Goal: Information Seeking & Learning: Check status

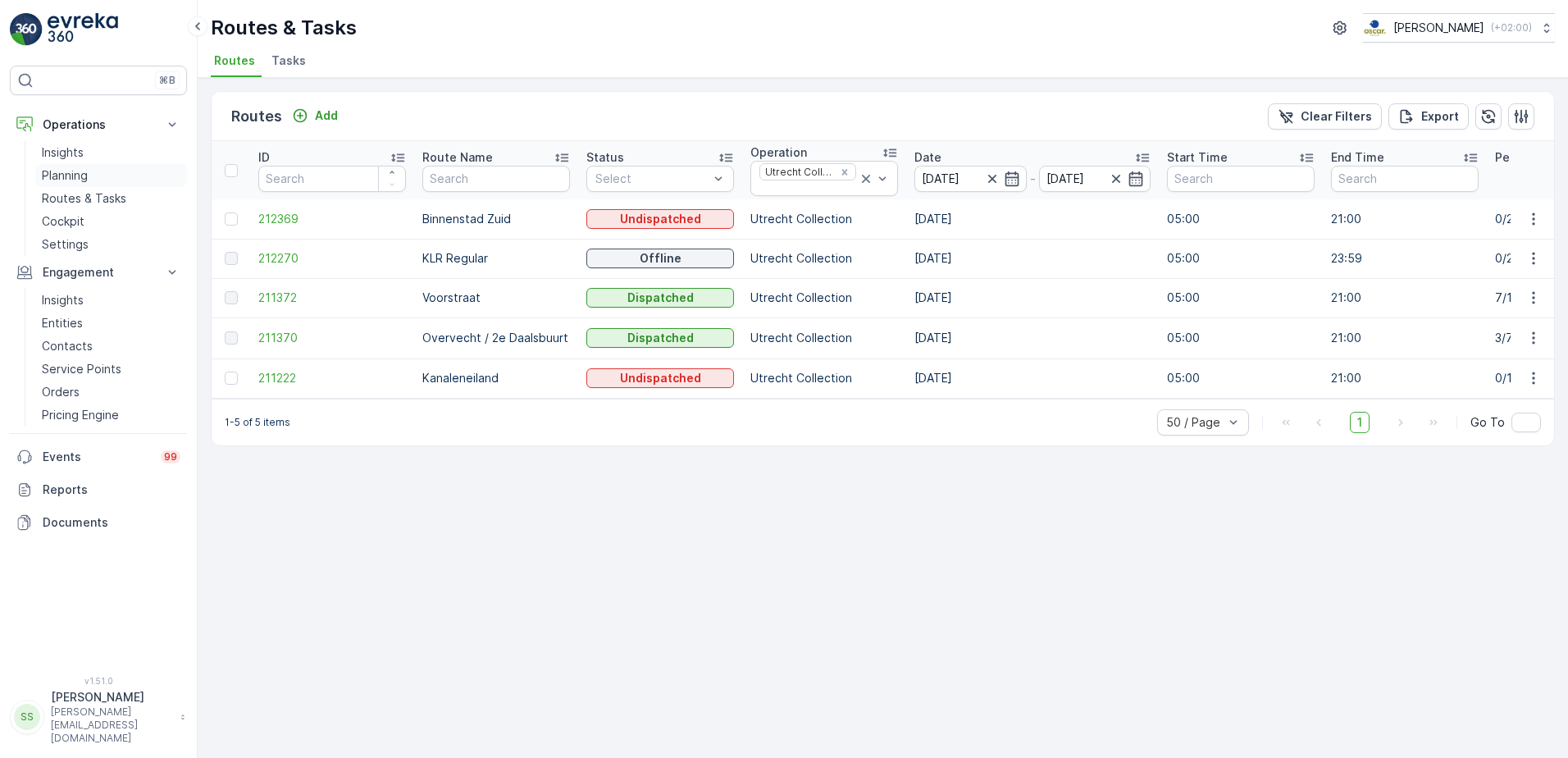
click at [69, 174] on p "Planning" at bounding box center [65, 176] width 46 height 17
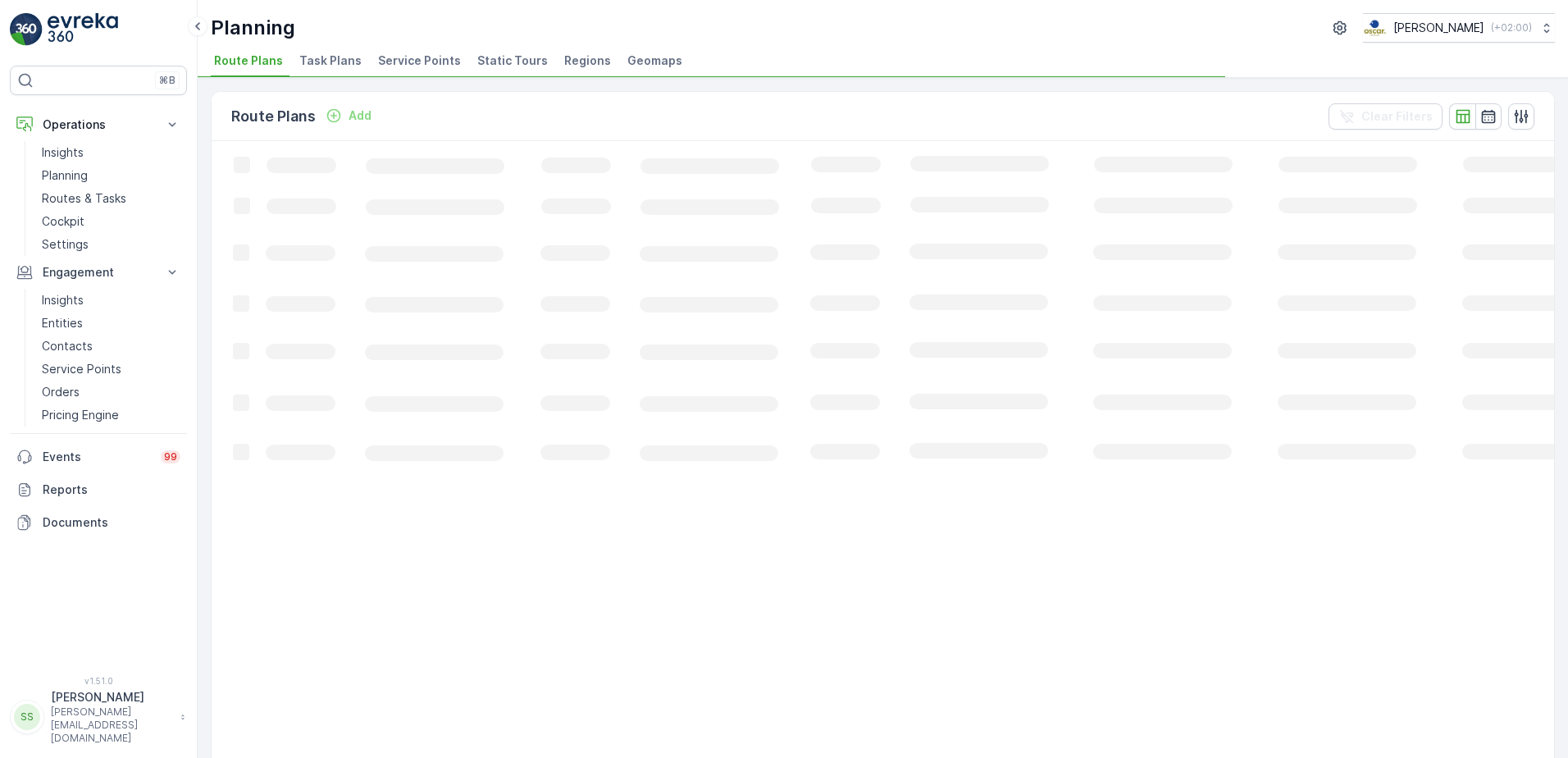
click at [341, 61] on span "Task Plans" at bounding box center [330, 61] width 62 height 17
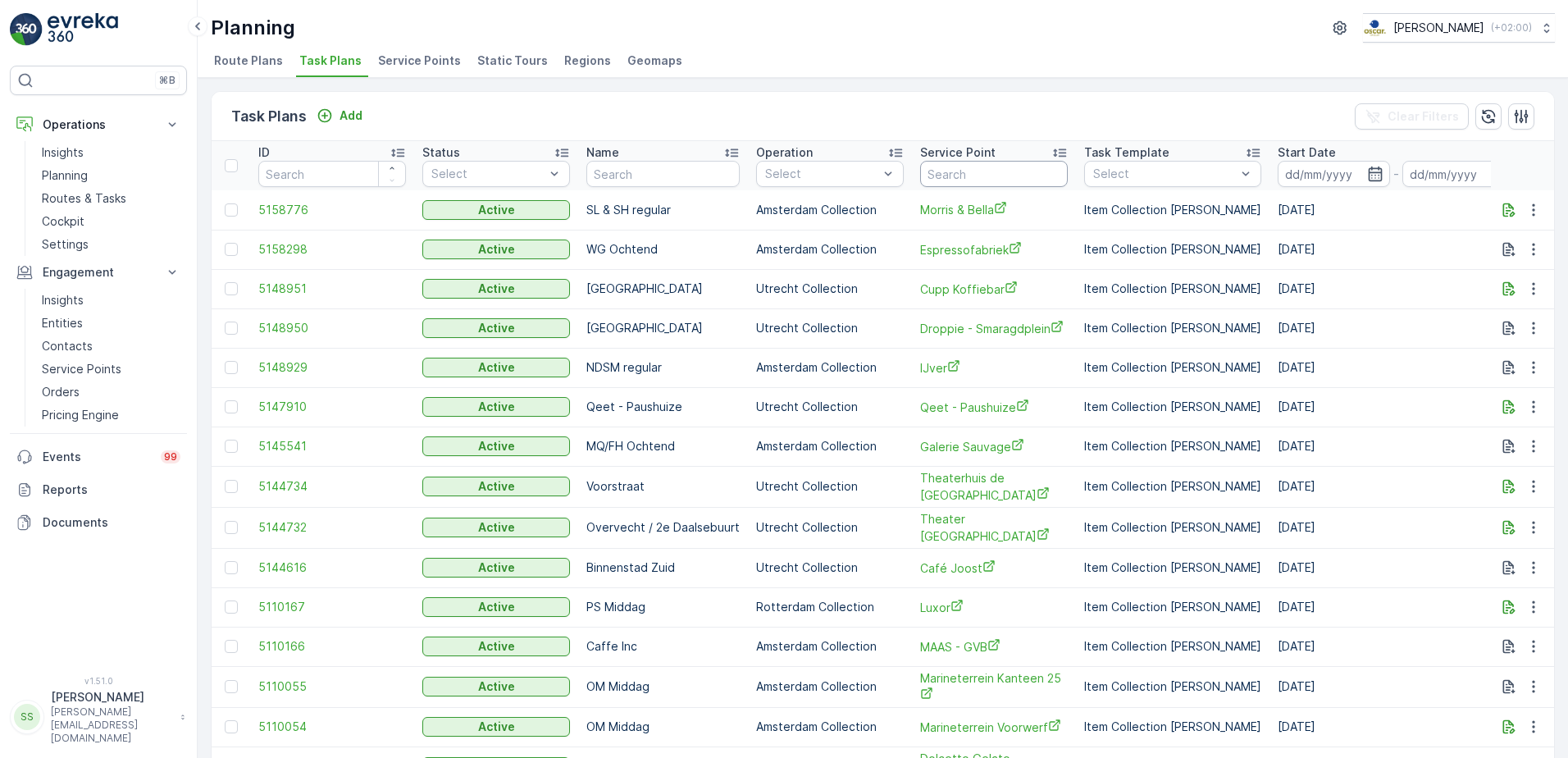
click at [1030, 166] on input "text" at bounding box center [994, 174] width 147 height 26
type input "ekko"
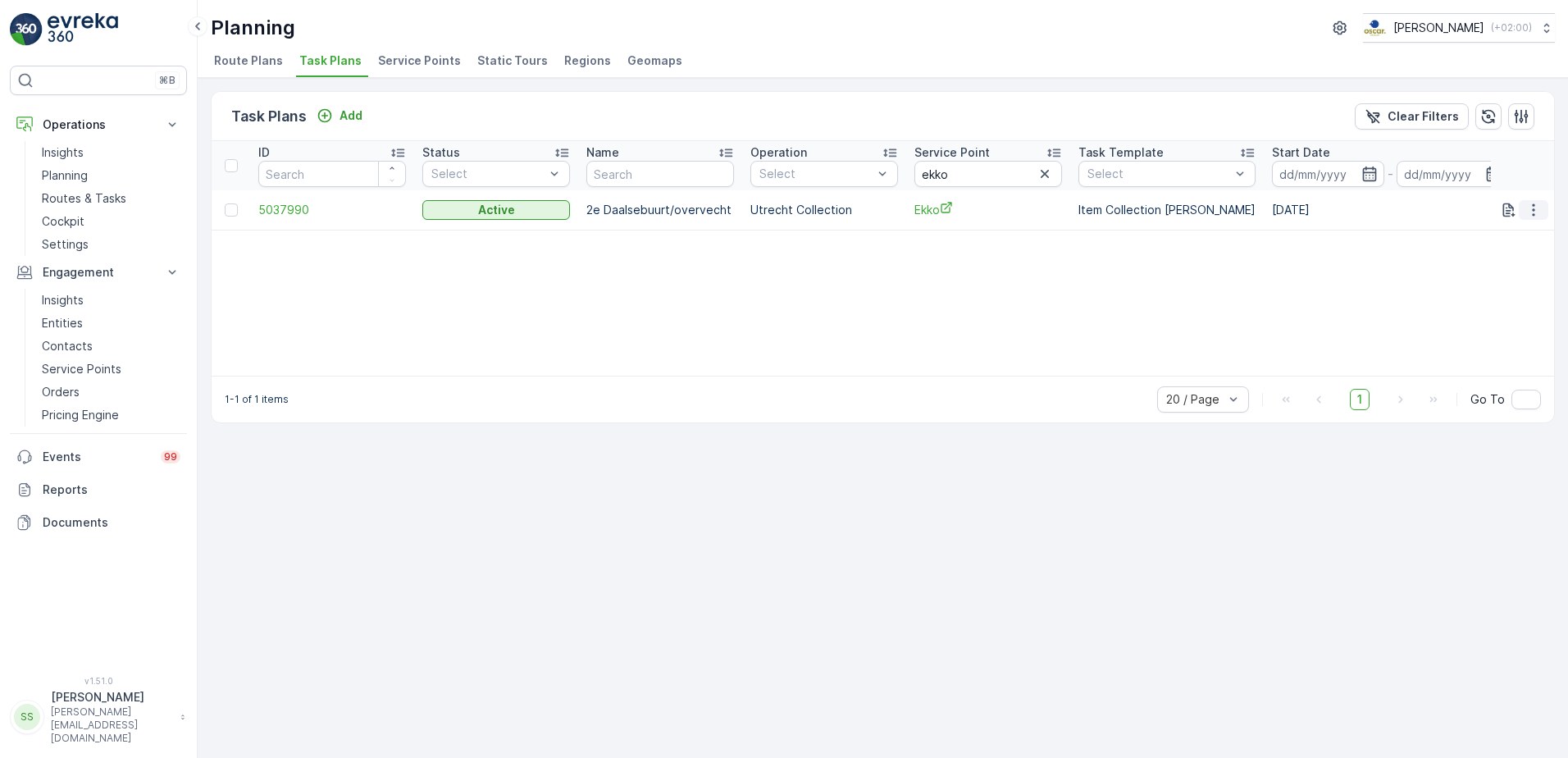
click at [1534, 210] on icon "button" at bounding box center [1533, 210] width 3 height 13
click at [1501, 257] on span "Edit Task Plan" at bounding box center [1503, 257] width 76 height 17
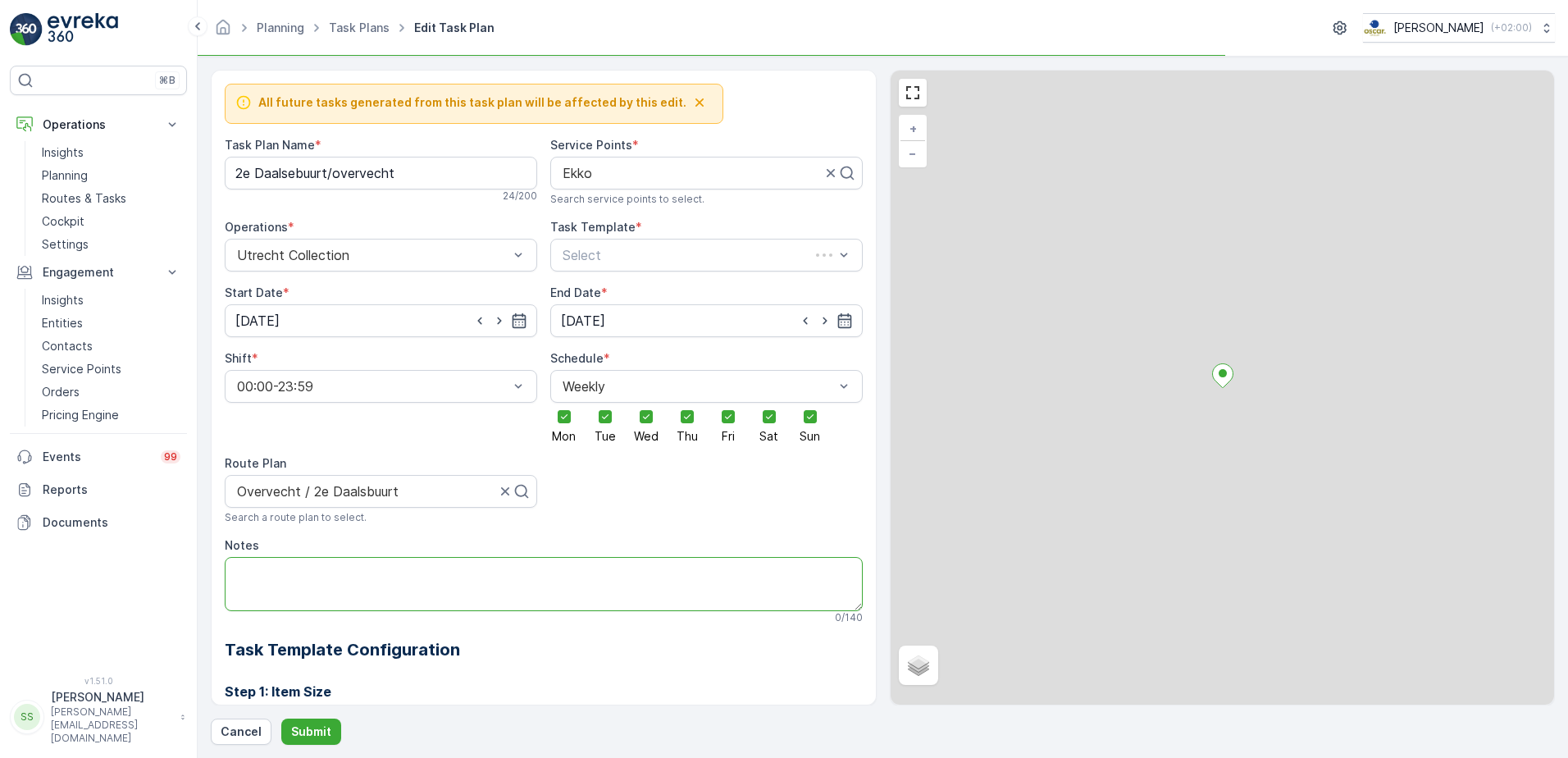
click at [357, 568] on textarea "Notes" at bounding box center [543, 584] width 638 height 55
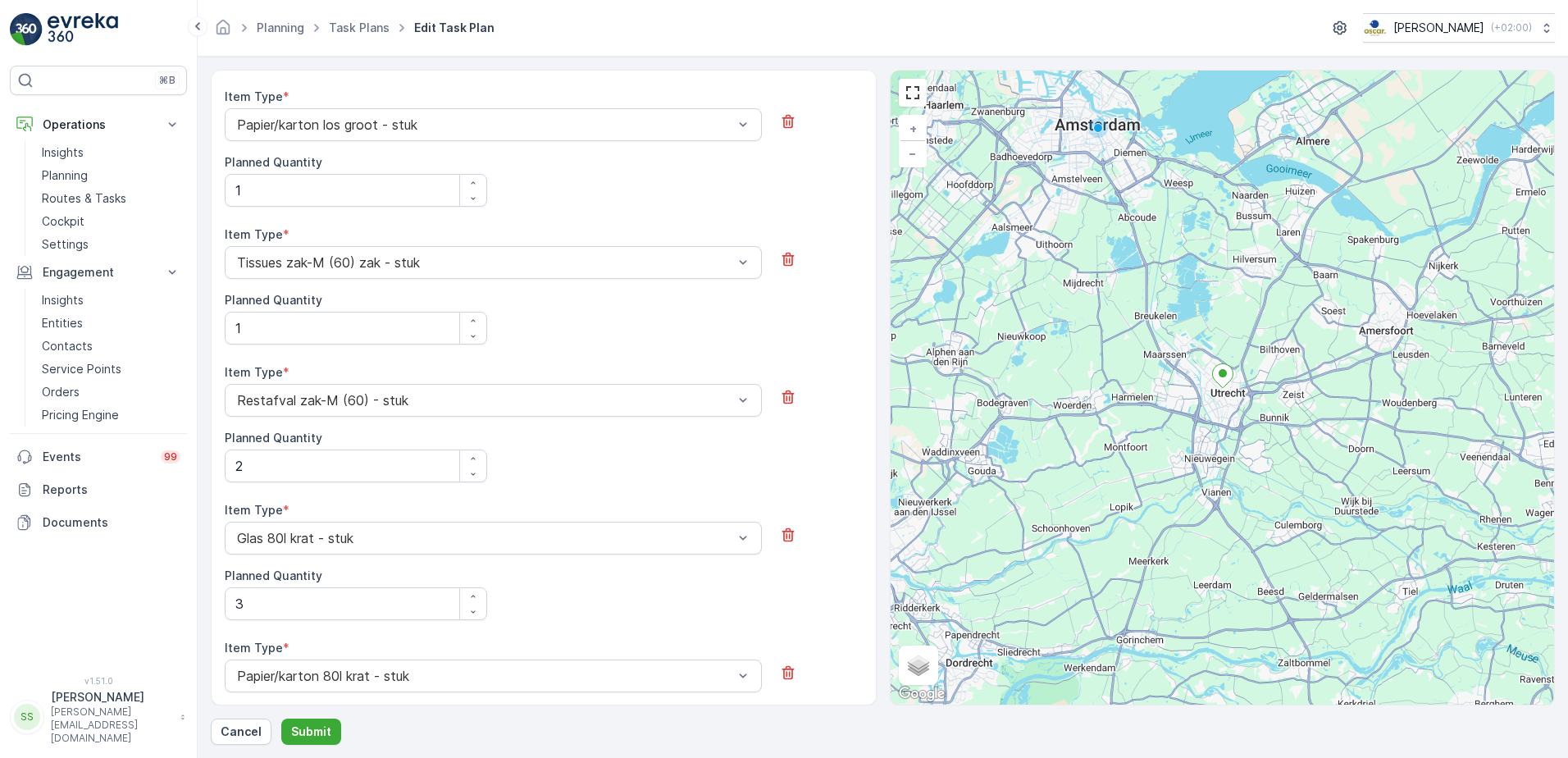
scroll to position [361, 0]
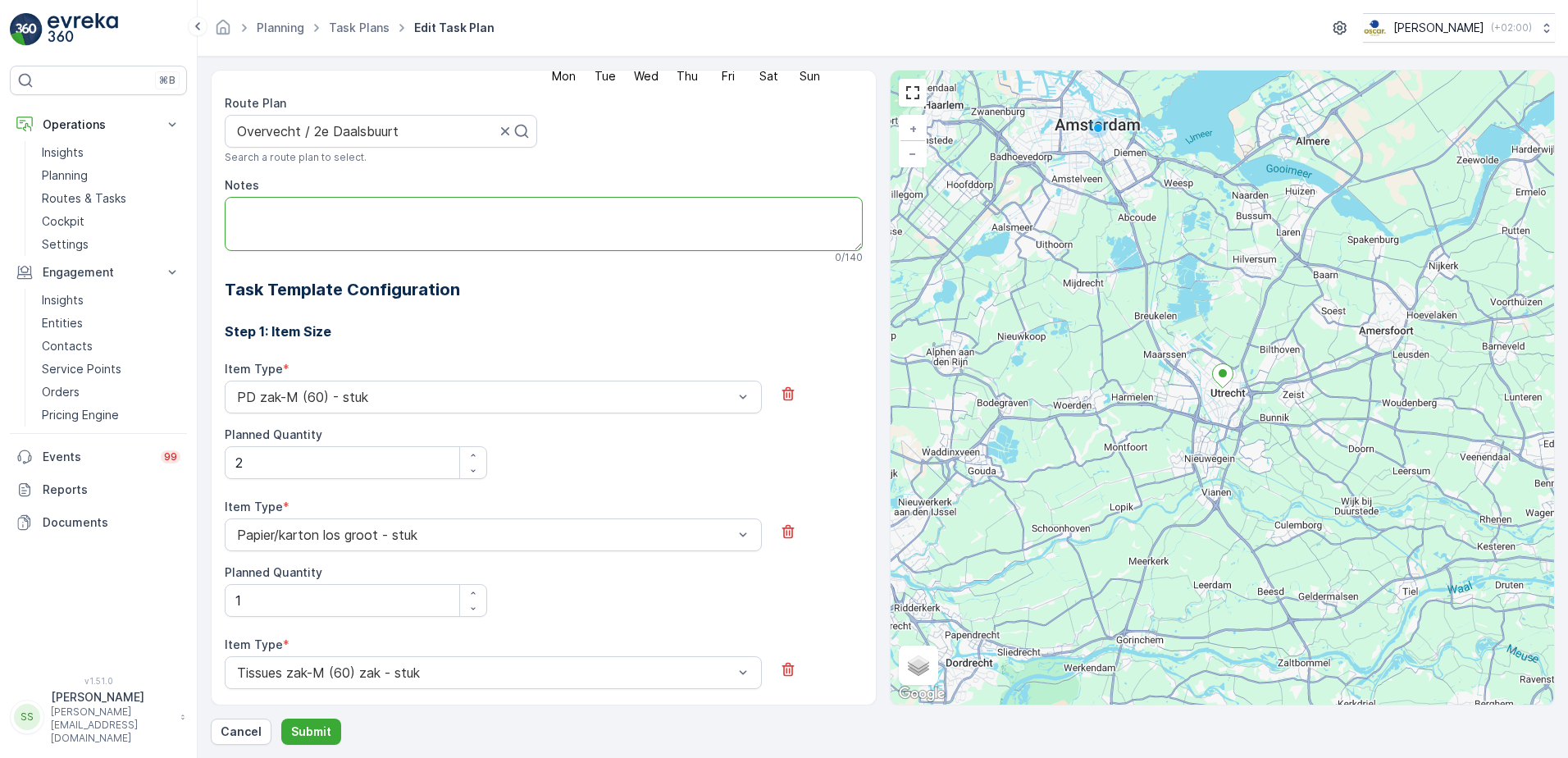
click at [323, 215] on textarea "Notes" at bounding box center [543, 224] width 638 height 55
type textarea "Afvalt staat in een kamer naast de ingang als je binnekomt met een sleutelbox. …"
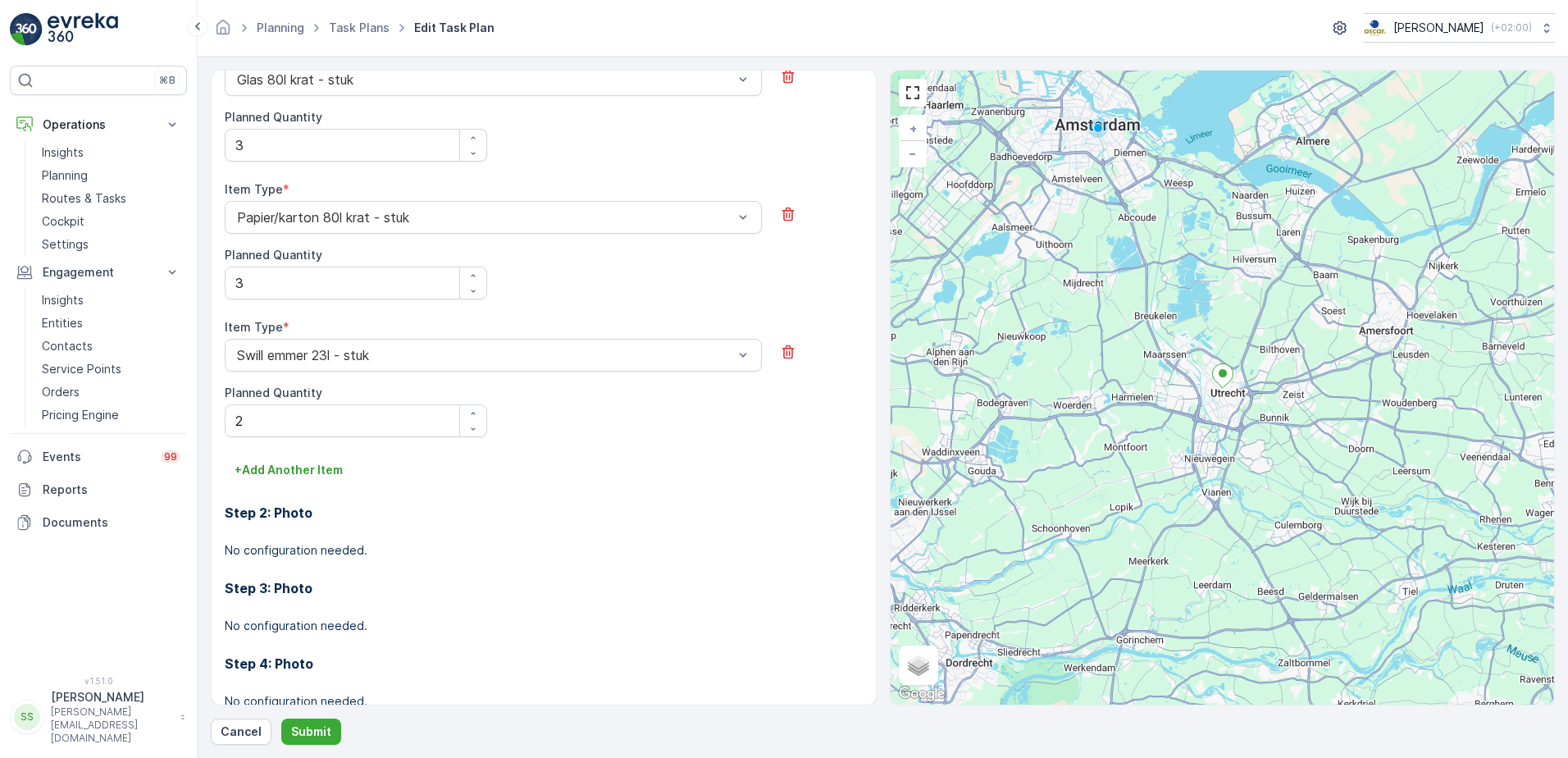
scroll to position [1274, 0]
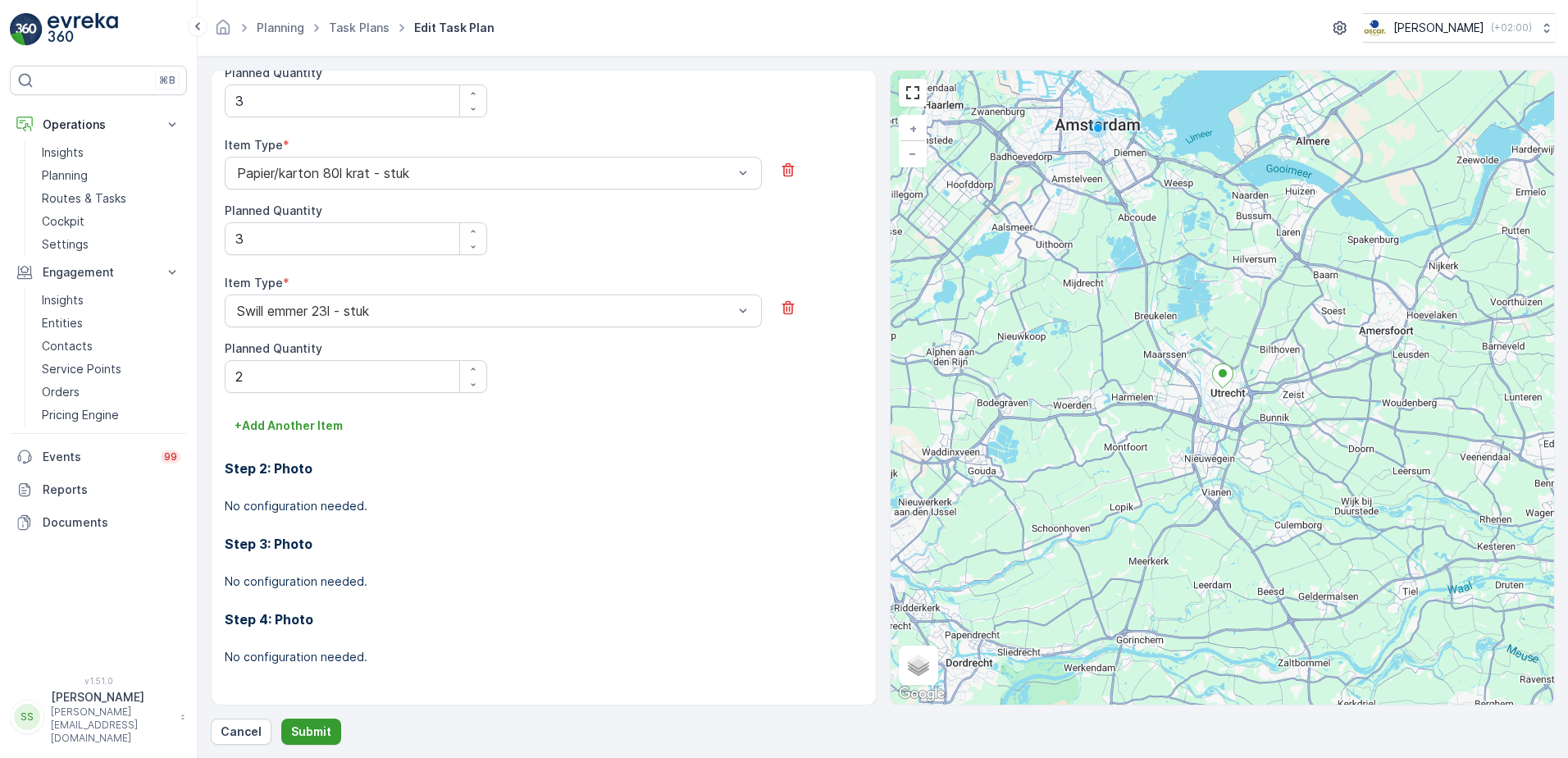
click at [300, 735] on p "Submit" at bounding box center [311, 732] width 40 height 17
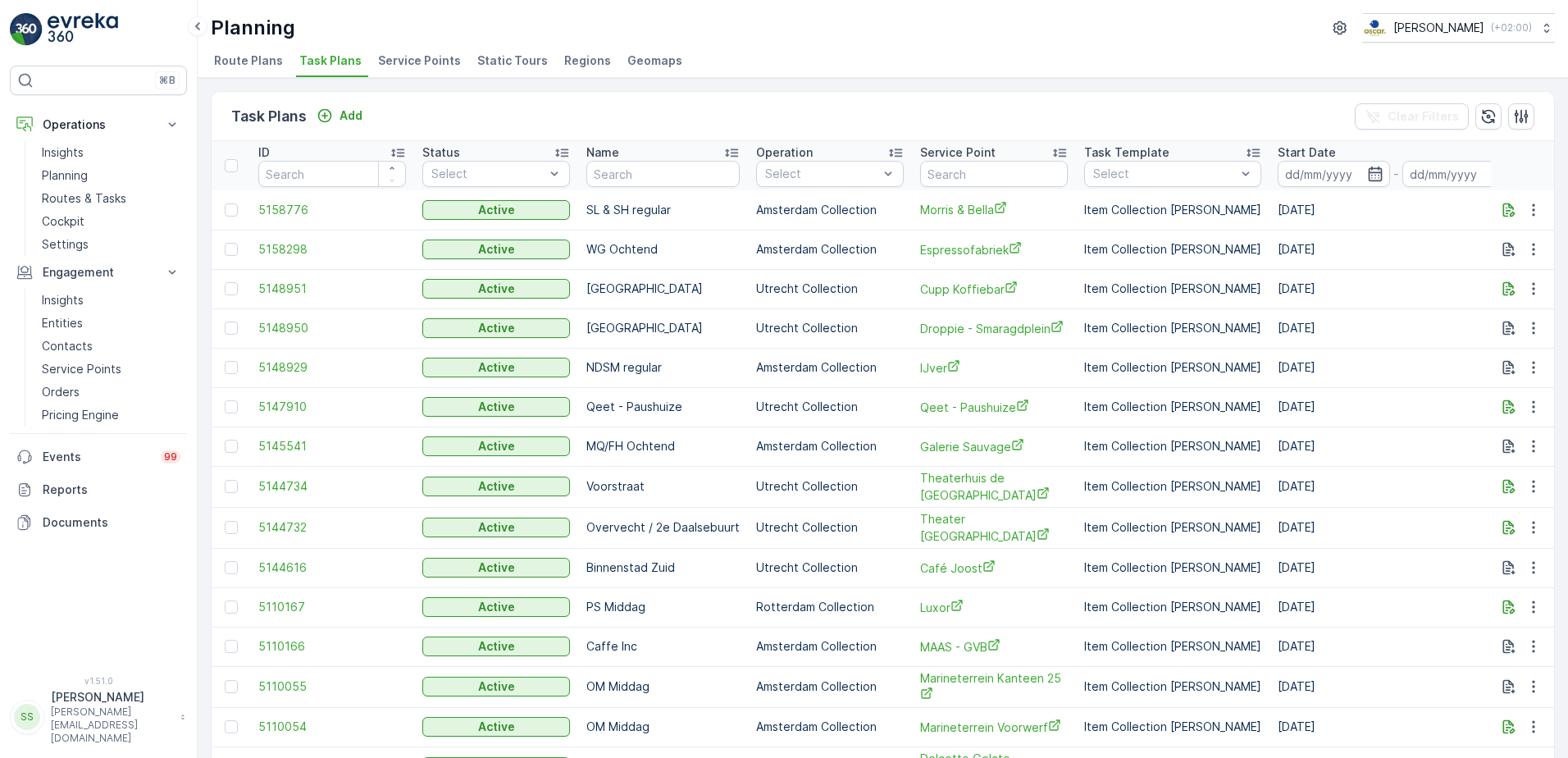
click at [458, 117] on div "Task Plans Add Clear Filters" at bounding box center [882, 117] width 1343 height 49
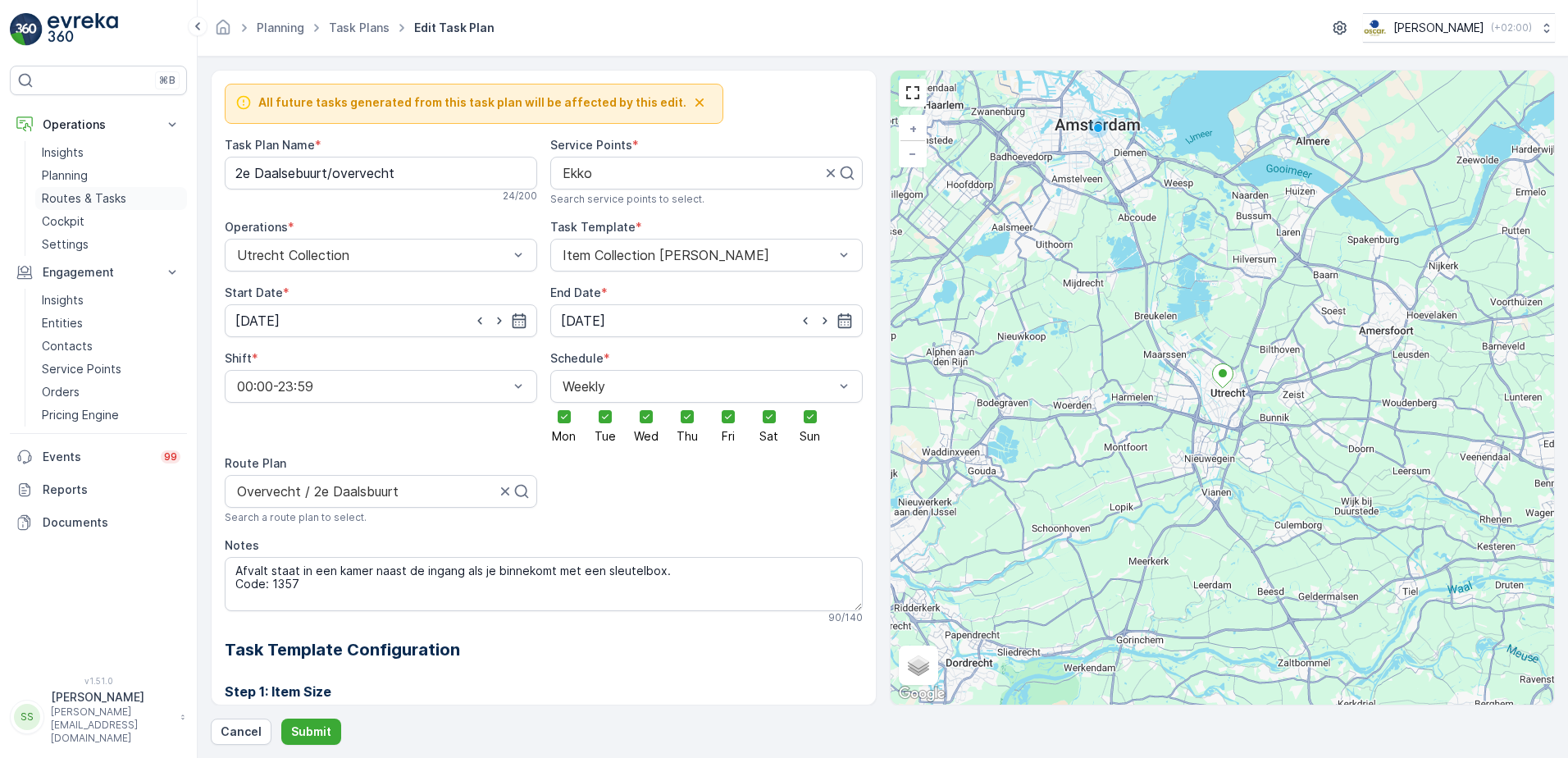
click at [75, 194] on p "Routes & Tasks" at bounding box center [84, 199] width 85 height 17
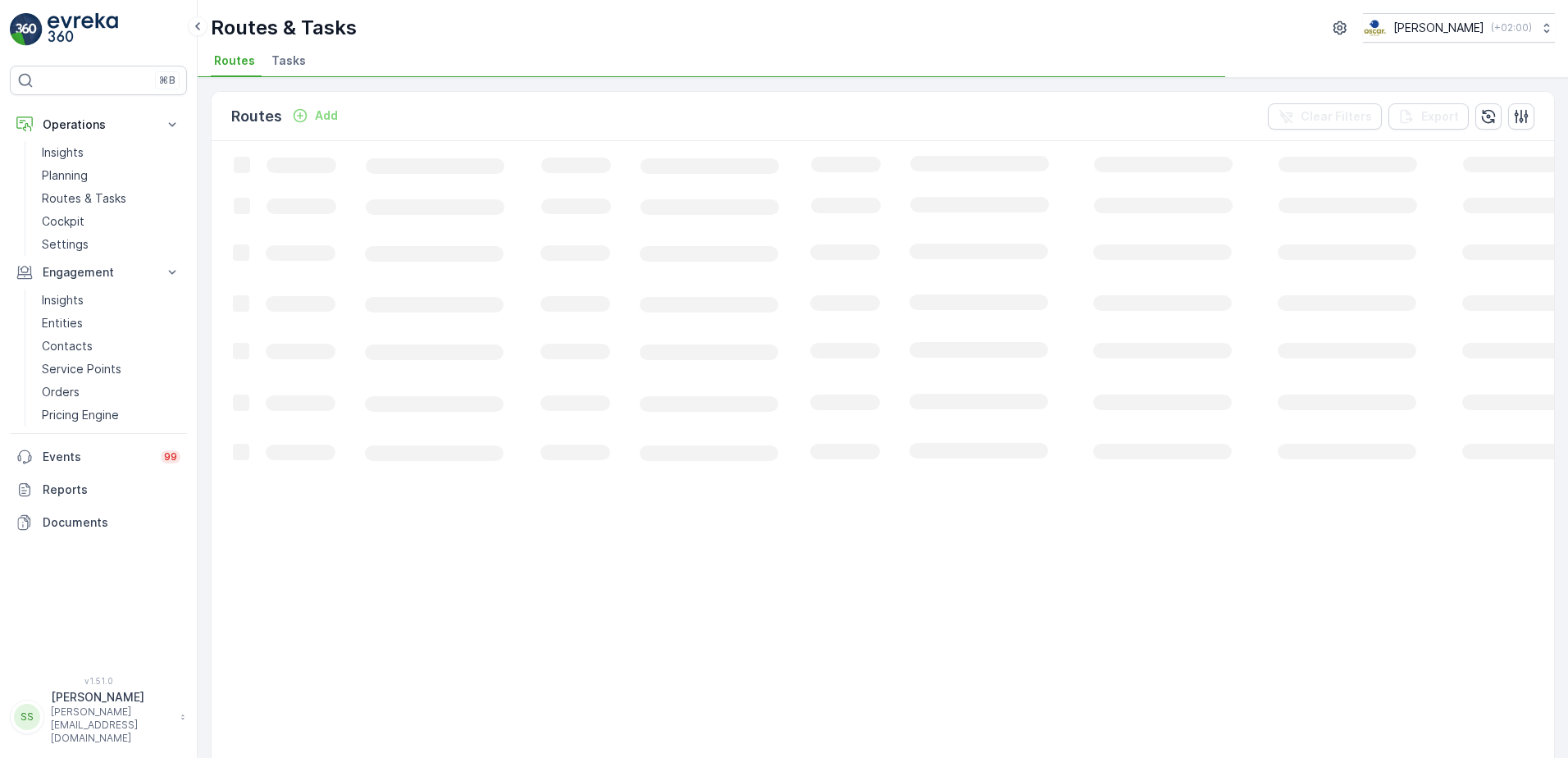
click at [442, 49] on div "Routes & Tasks [PERSON_NAME] ( +02:00 ) Routes Tasks" at bounding box center [882, 39] width 1370 height 78
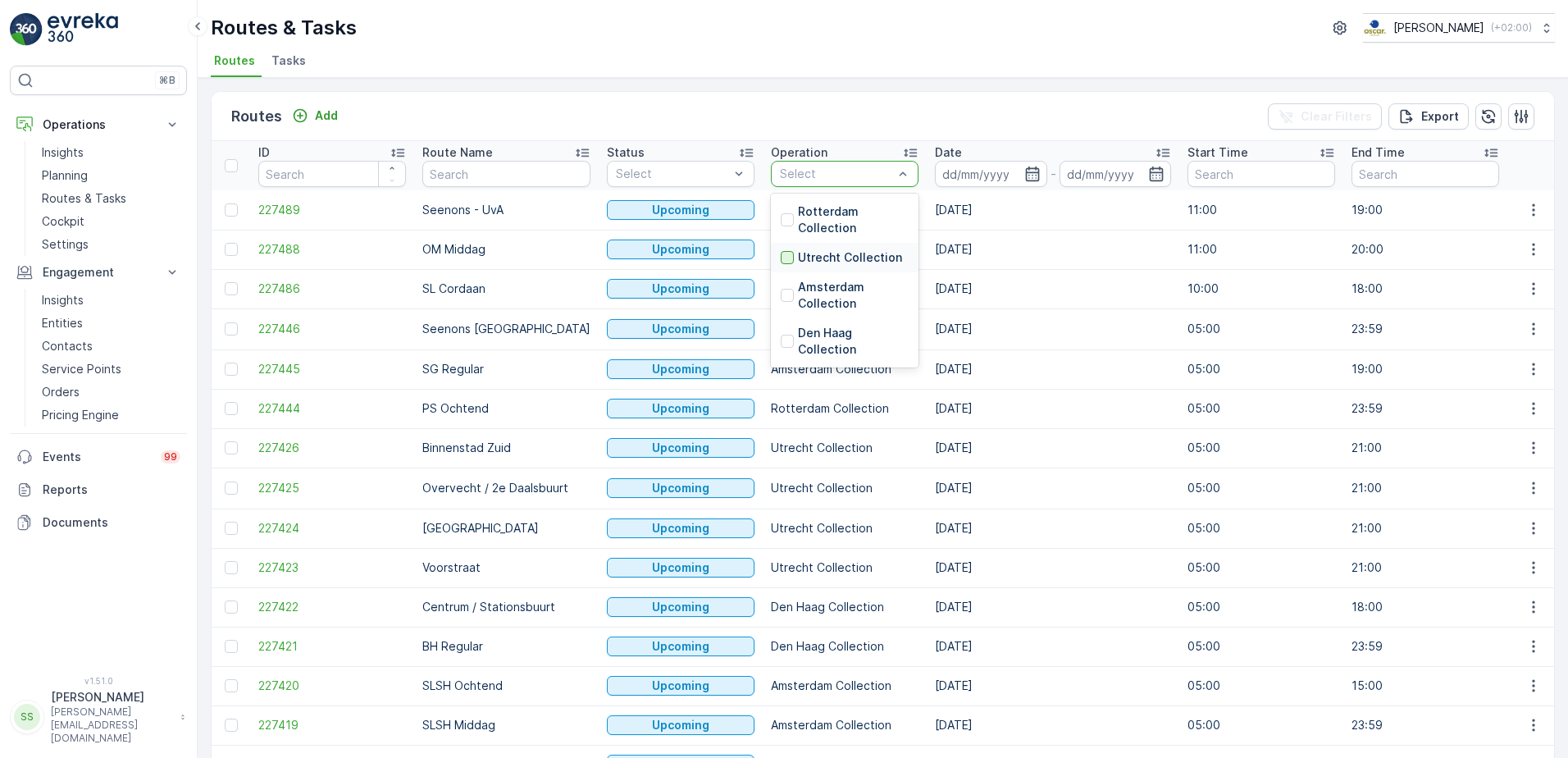
click at [780, 262] on div at bounding box center [787, 257] width 13 height 13
click at [942, 106] on div "Routes Add Clear Filters Export" at bounding box center [882, 117] width 1343 height 49
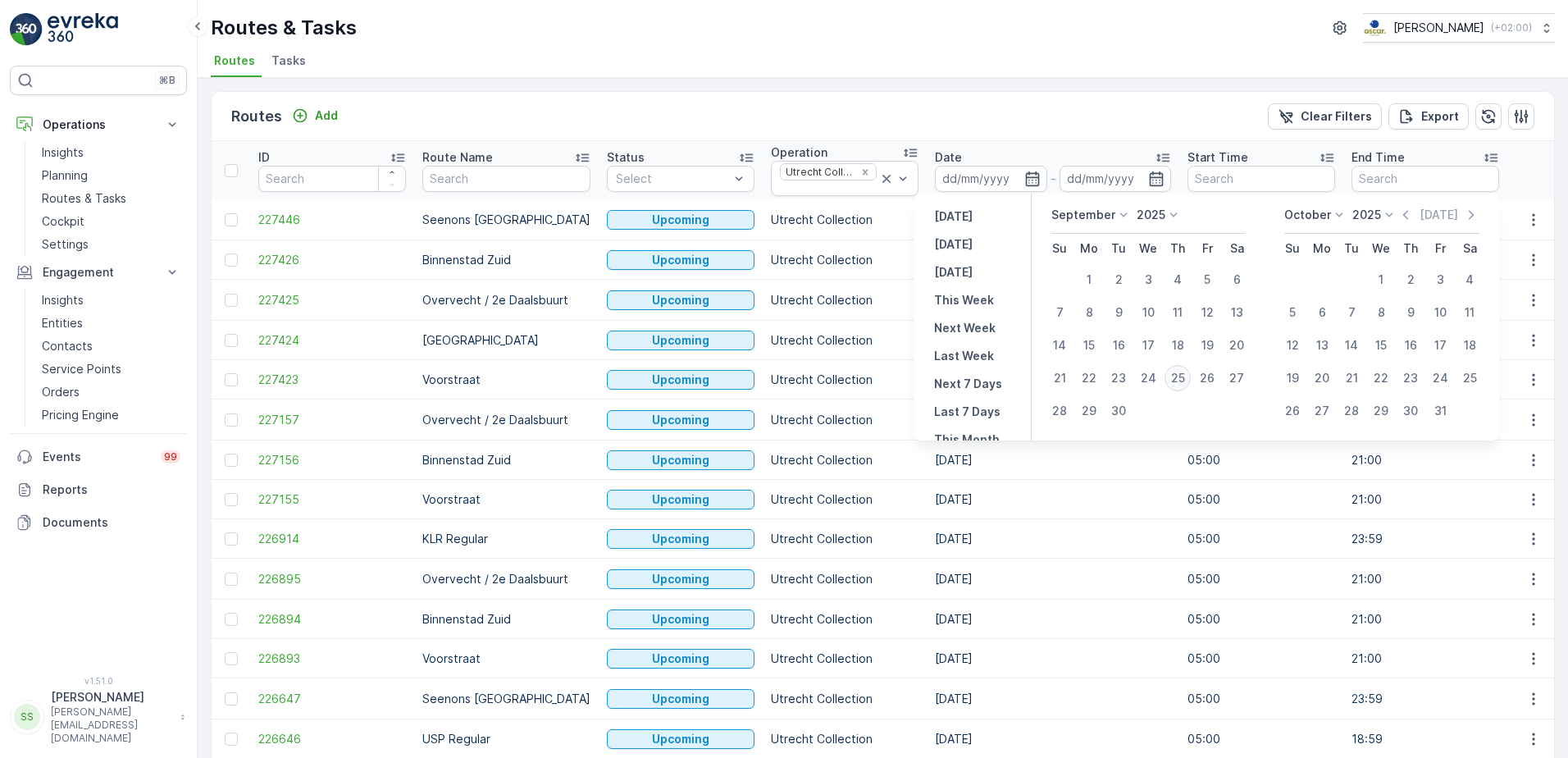
click at [1178, 381] on div "25" at bounding box center [1177, 377] width 26 height 26
type input "[DATE]"
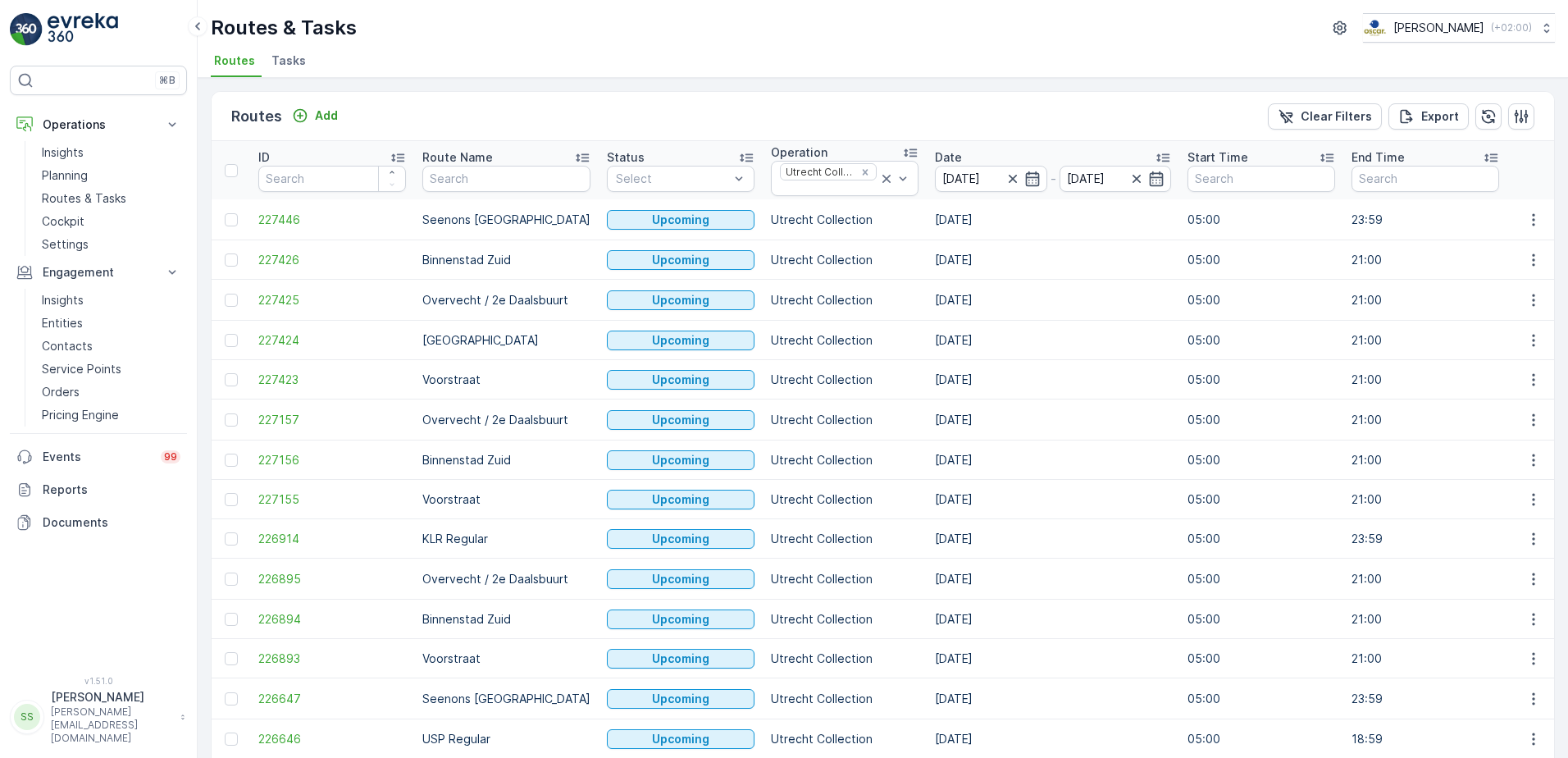
click at [1061, 74] on ul "Routes Tasks" at bounding box center [876, 63] width 1331 height 28
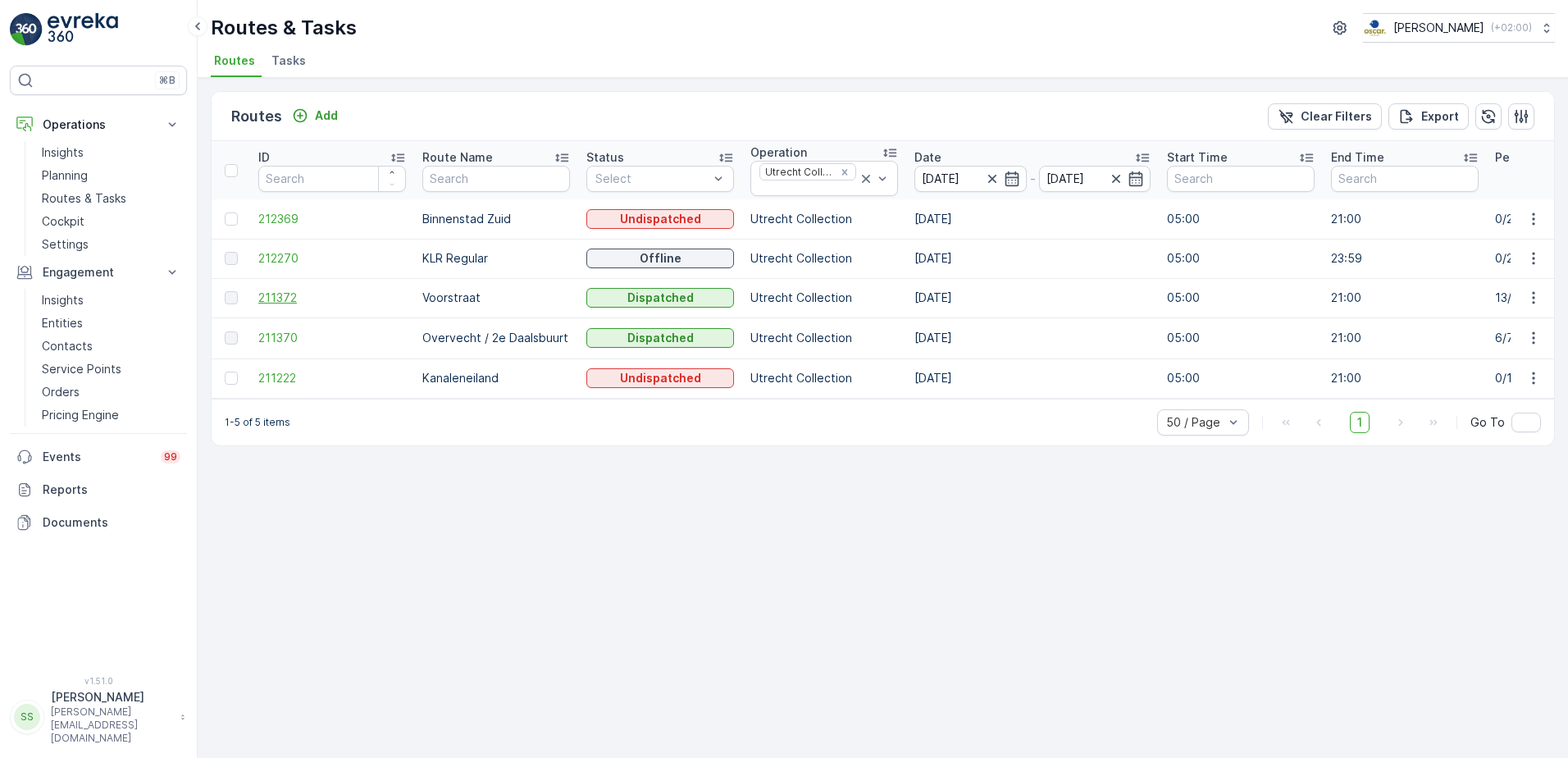
click at [261, 299] on span "211372" at bounding box center [332, 298] width 147 height 17
click at [287, 338] on span "211370" at bounding box center [332, 338] width 147 height 17
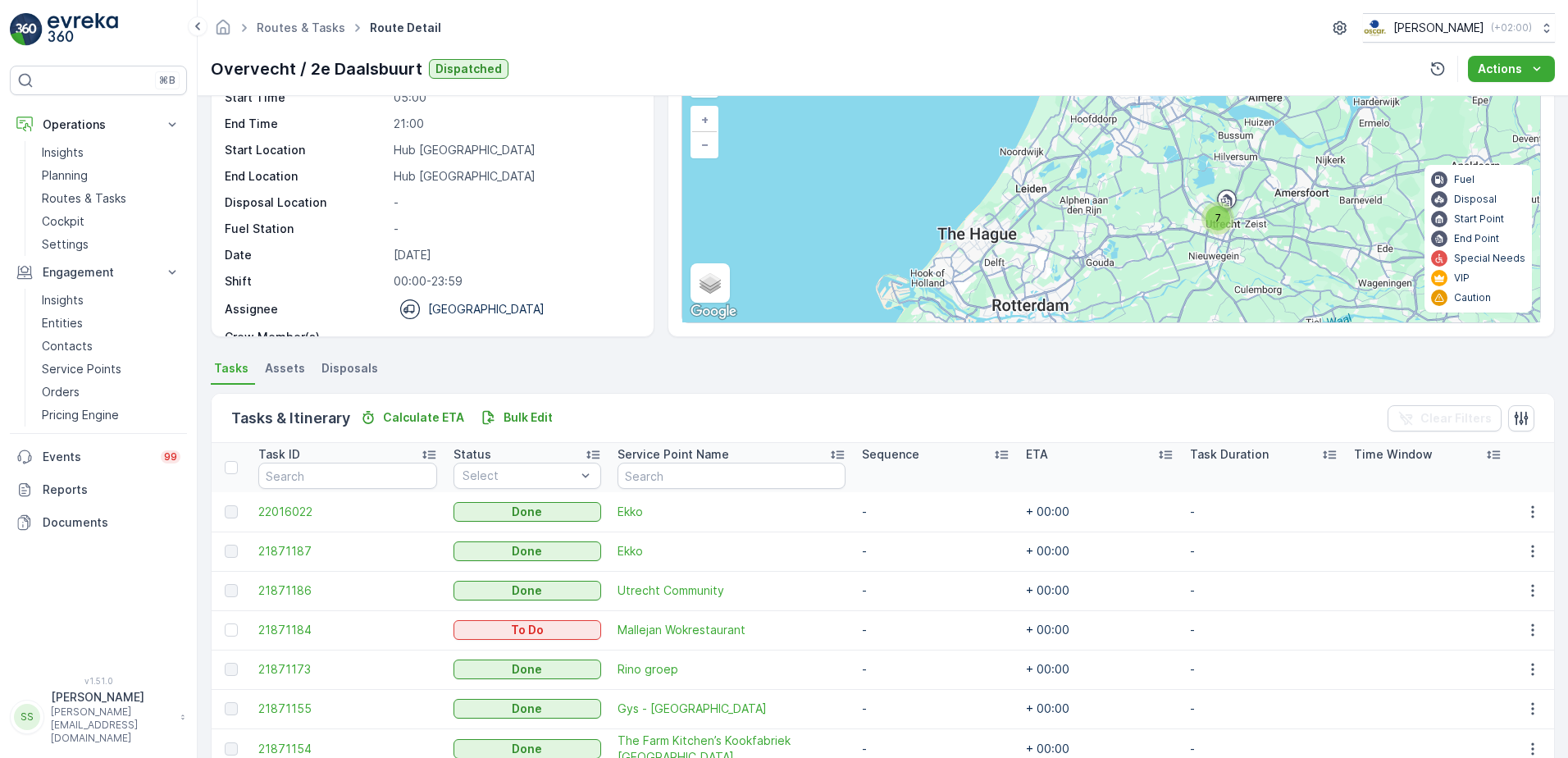
scroll to position [179, 0]
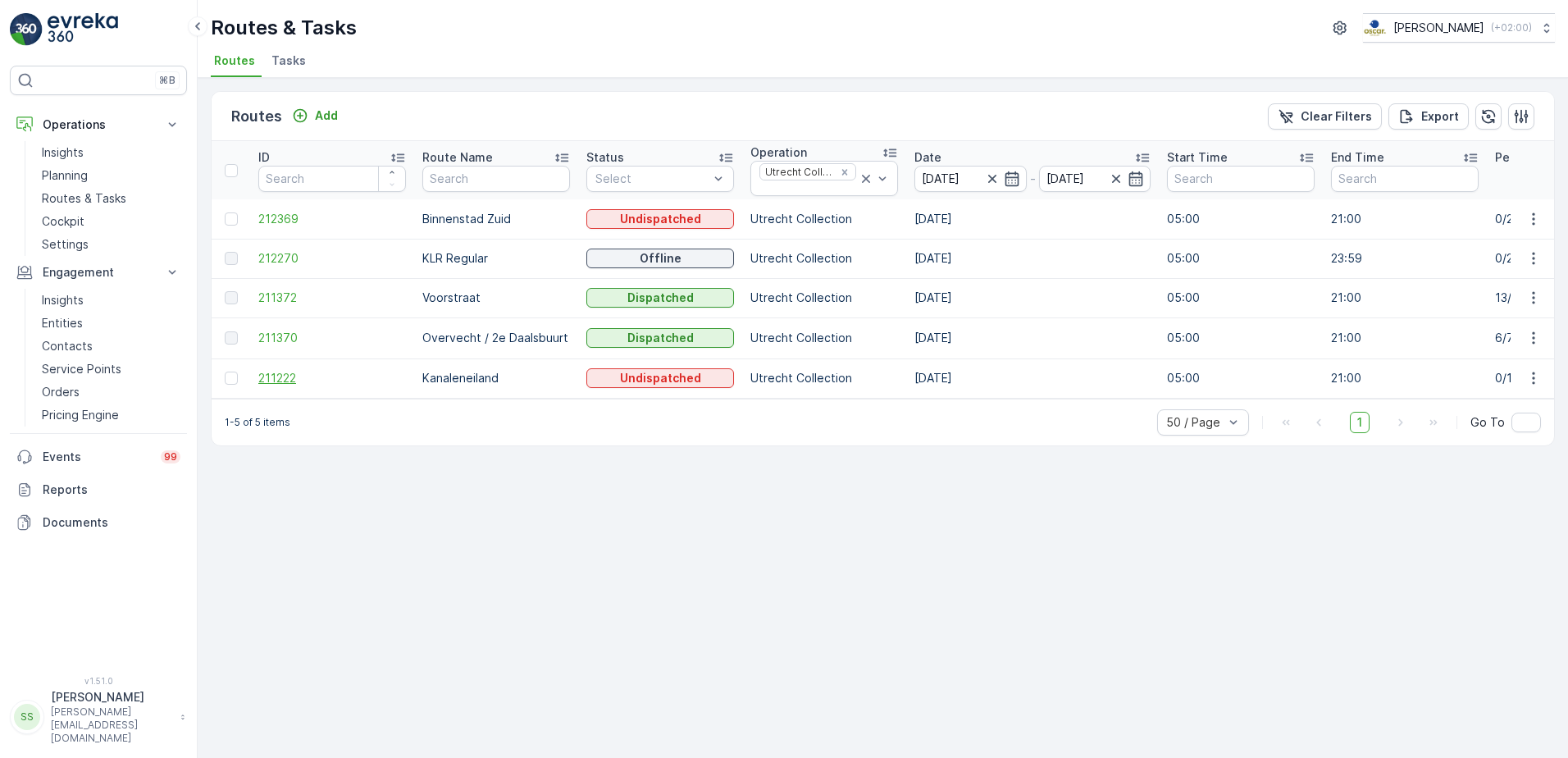
click at [268, 373] on span "211222" at bounding box center [332, 378] width 147 height 17
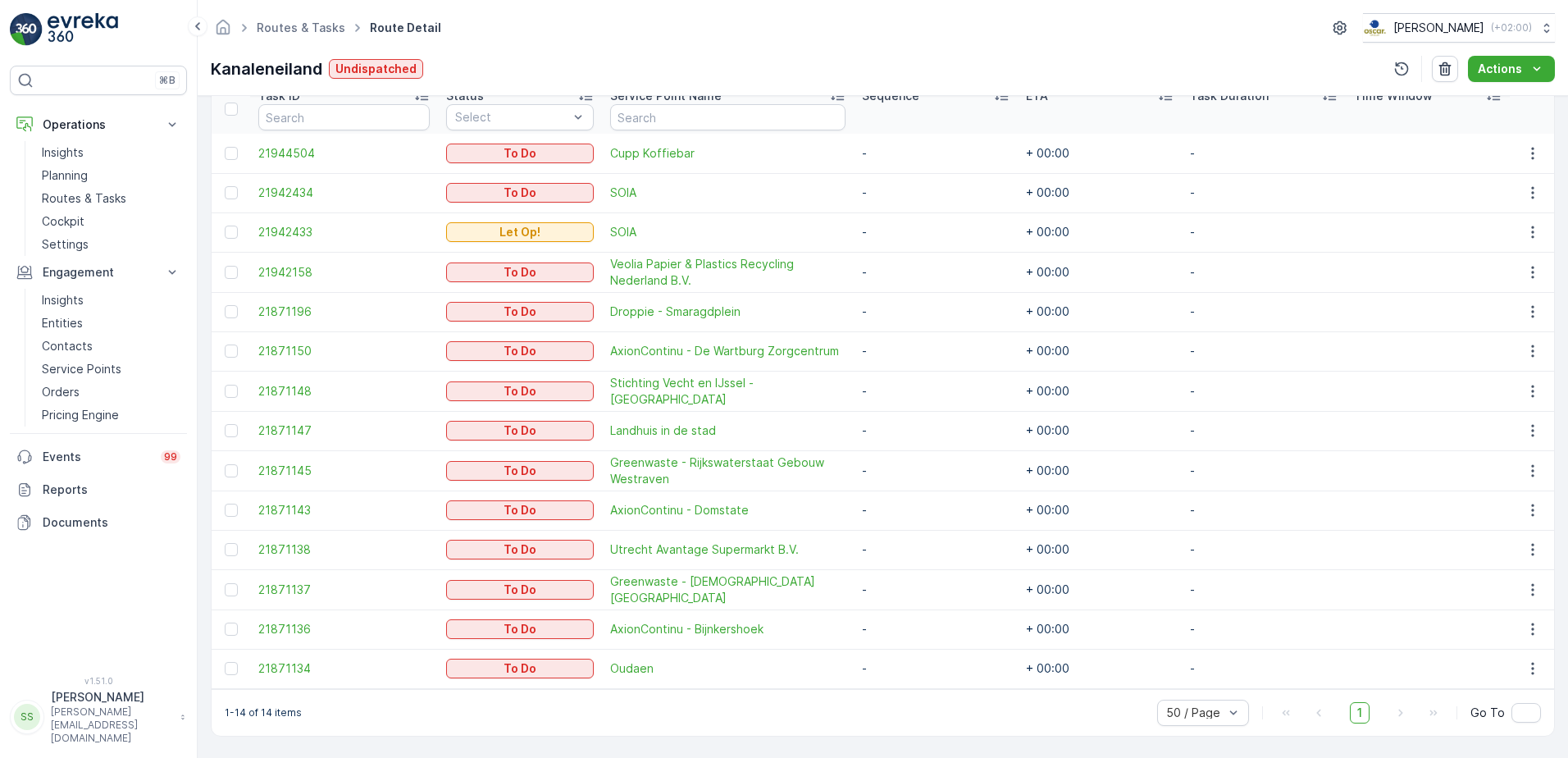
scroll to position [457, 0]
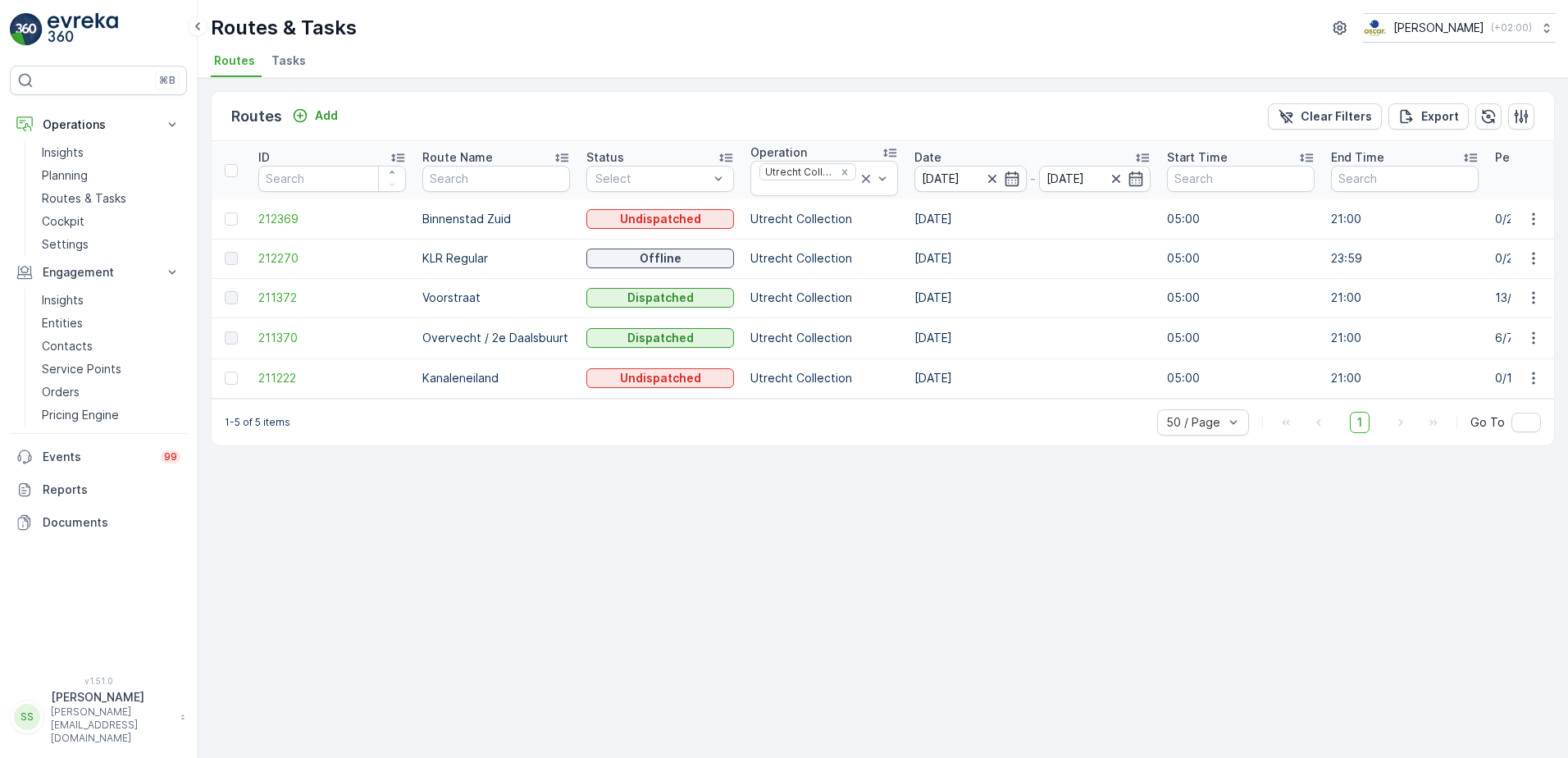
click at [474, 513] on div "Routes Add Clear Filters Export ID Route Name Status Select Operation Utrecht C…" at bounding box center [882, 418] width 1370 height 680
click at [641, 103] on div "Routes Add Clear Filters Export" at bounding box center [882, 117] width 1343 height 49
click at [585, 538] on div "Routes Add Clear Filters Export ID Route Name Status Select Operation Utrecht C…" at bounding box center [882, 418] width 1370 height 680
drag, startPoint x: 478, startPoint y: 32, endPoint x: 462, endPoint y: 34, distance: 16.1
click at [475, 32] on div "Routes & Tasks [PERSON_NAME] ( +02:00 )" at bounding box center [882, 28] width 1344 height 29
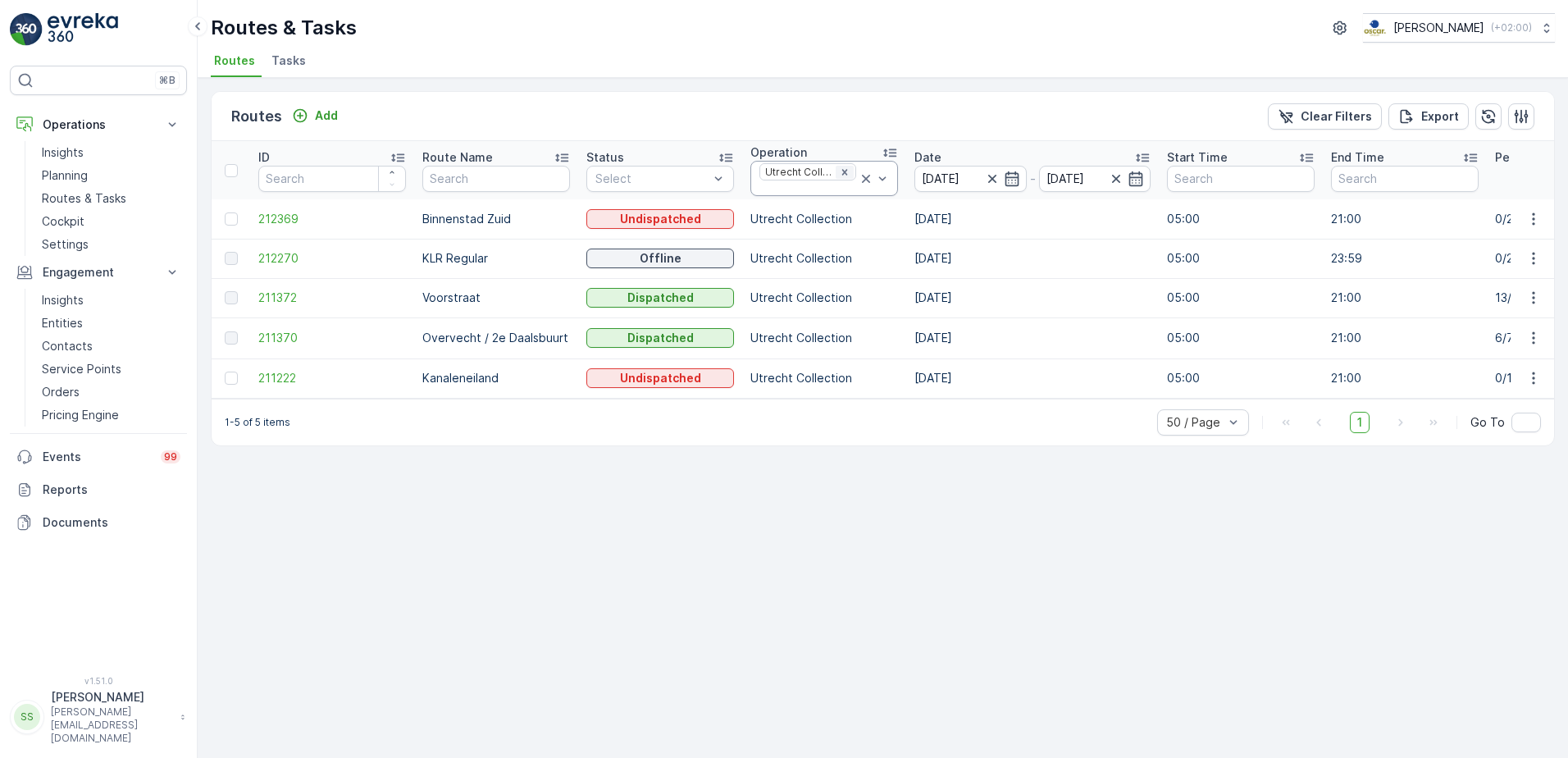
click at [847, 169] on icon "Remove Utrecht Collection" at bounding box center [845, 173] width 12 height 12
click at [836, 94] on div "Routes Add Clear Filters Export" at bounding box center [882, 117] width 1343 height 49
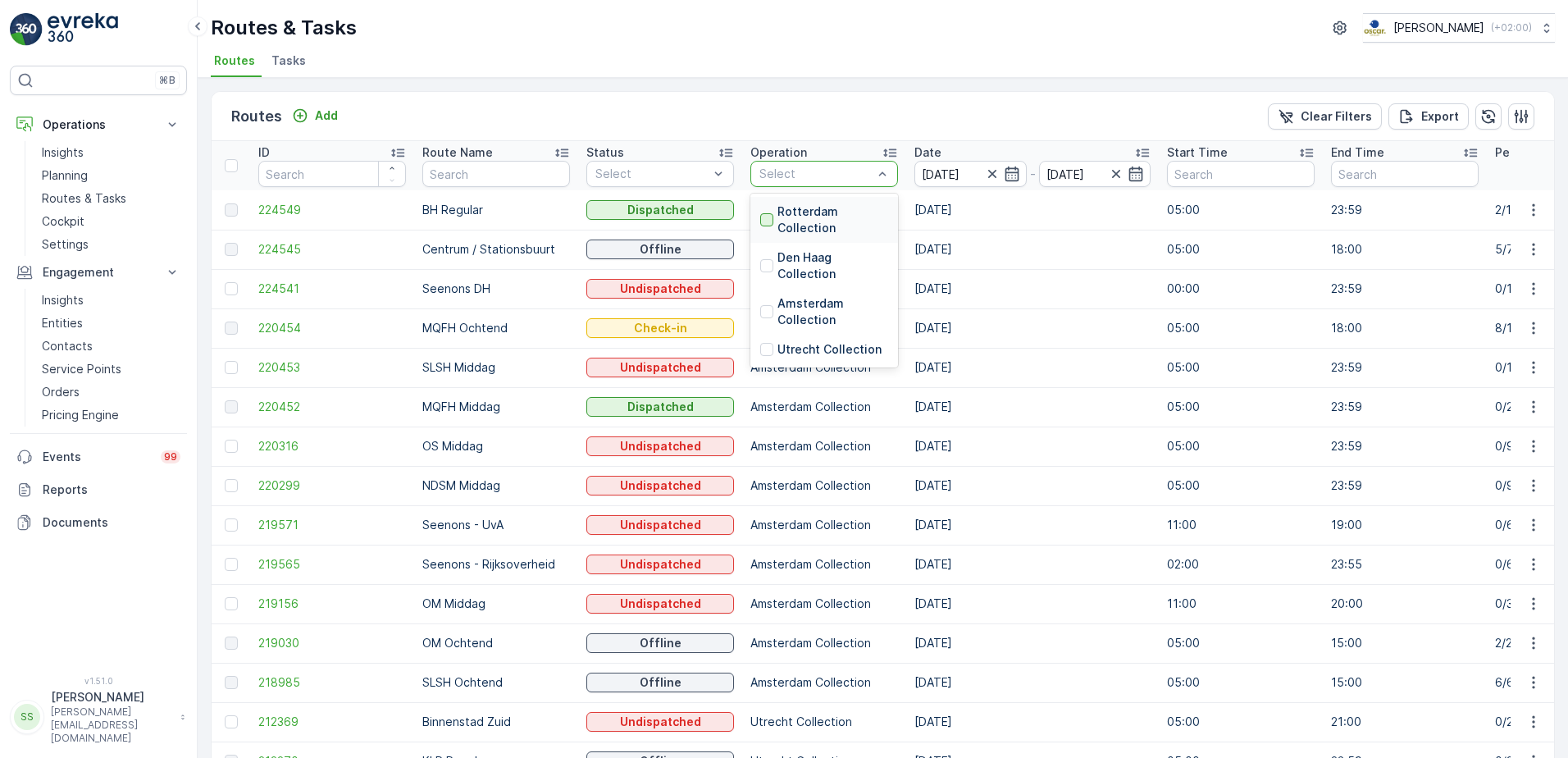
click at [766, 221] on div at bounding box center [767, 220] width 13 height 13
click at [797, 122] on div "Routes Add Clear Filters Export" at bounding box center [882, 117] width 1343 height 49
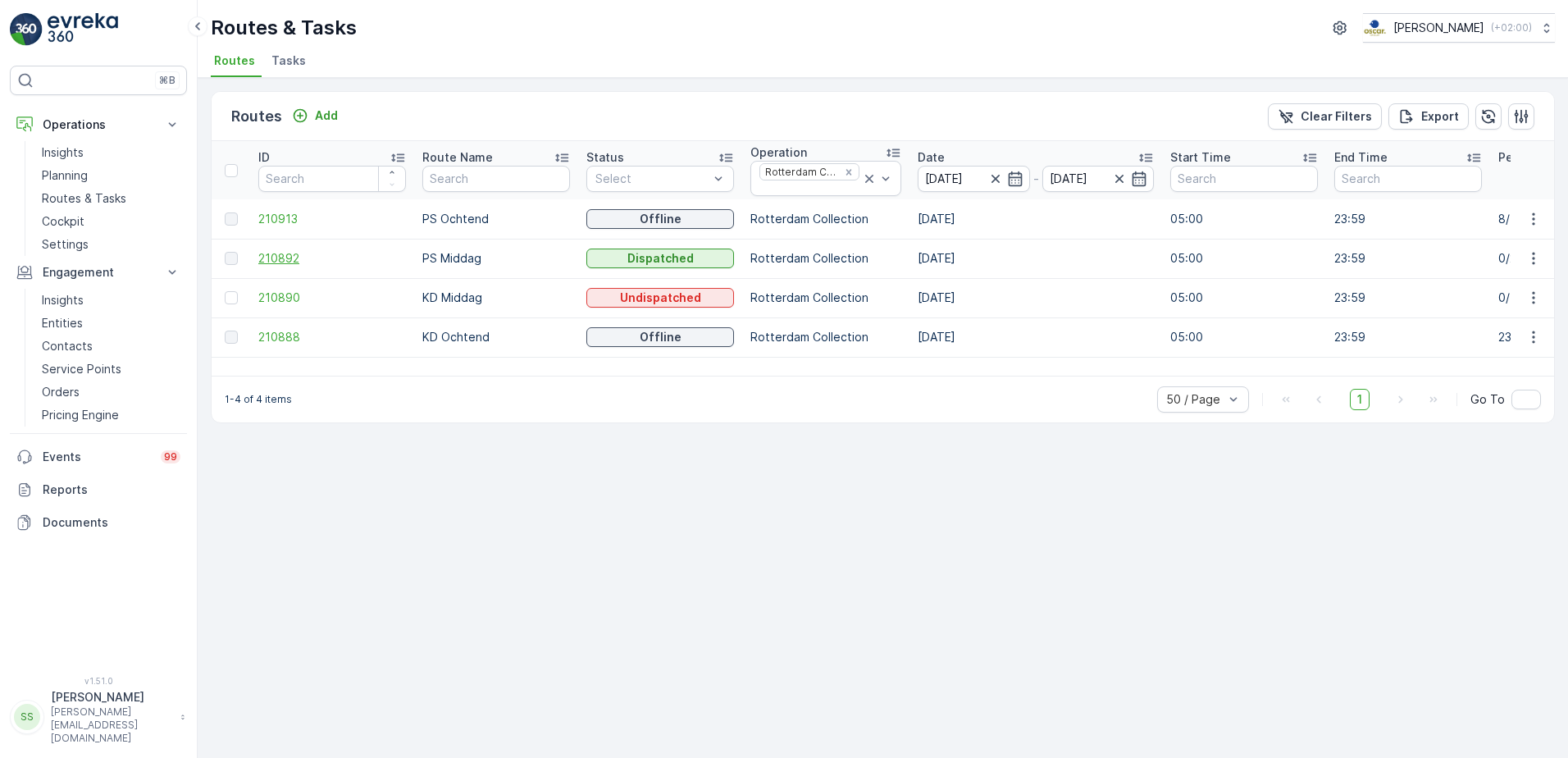
click at [294, 254] on span "210892" at bounding box center [332, 258] width 147 height 17
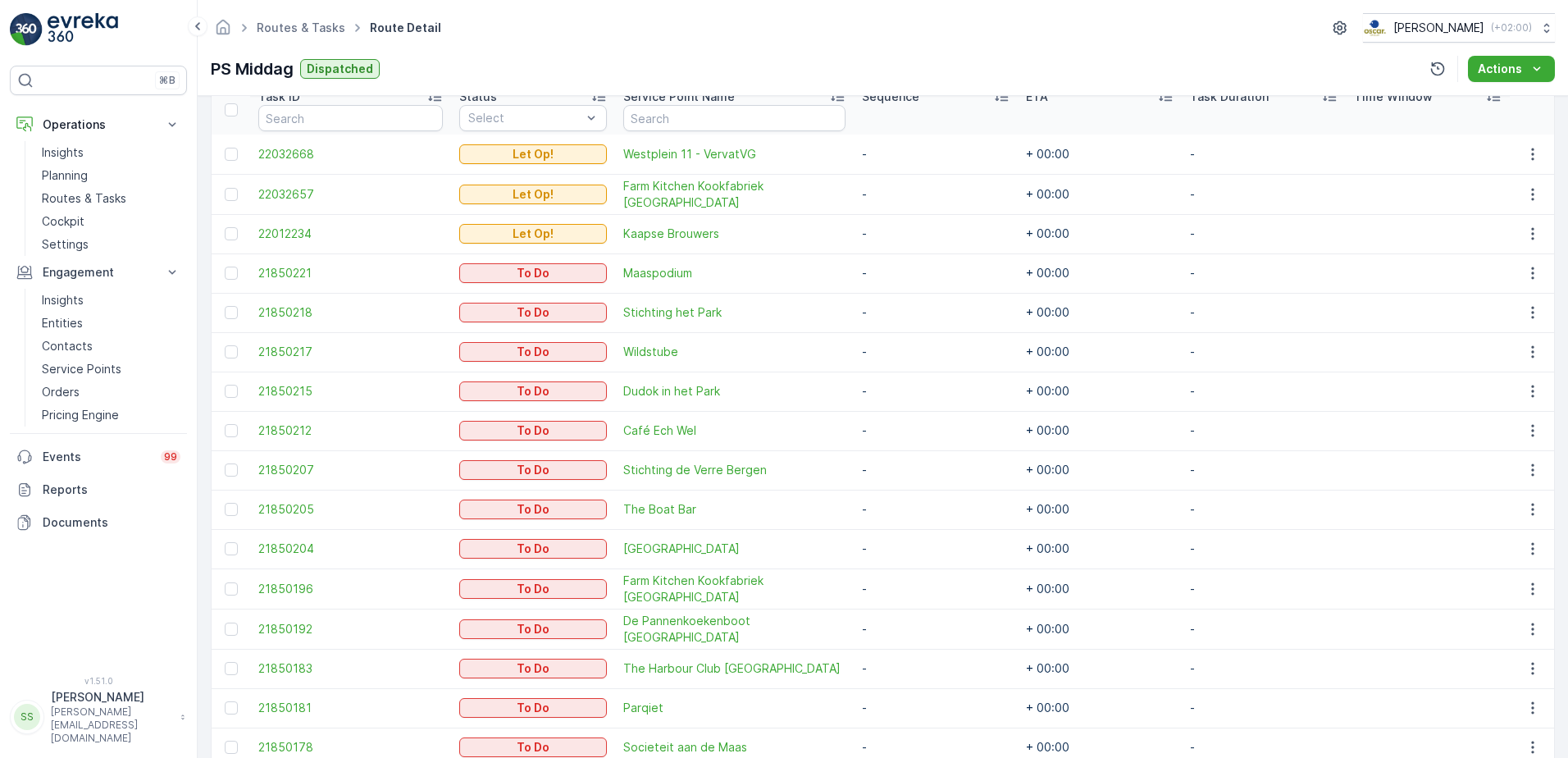
scroll to position [157, 0]
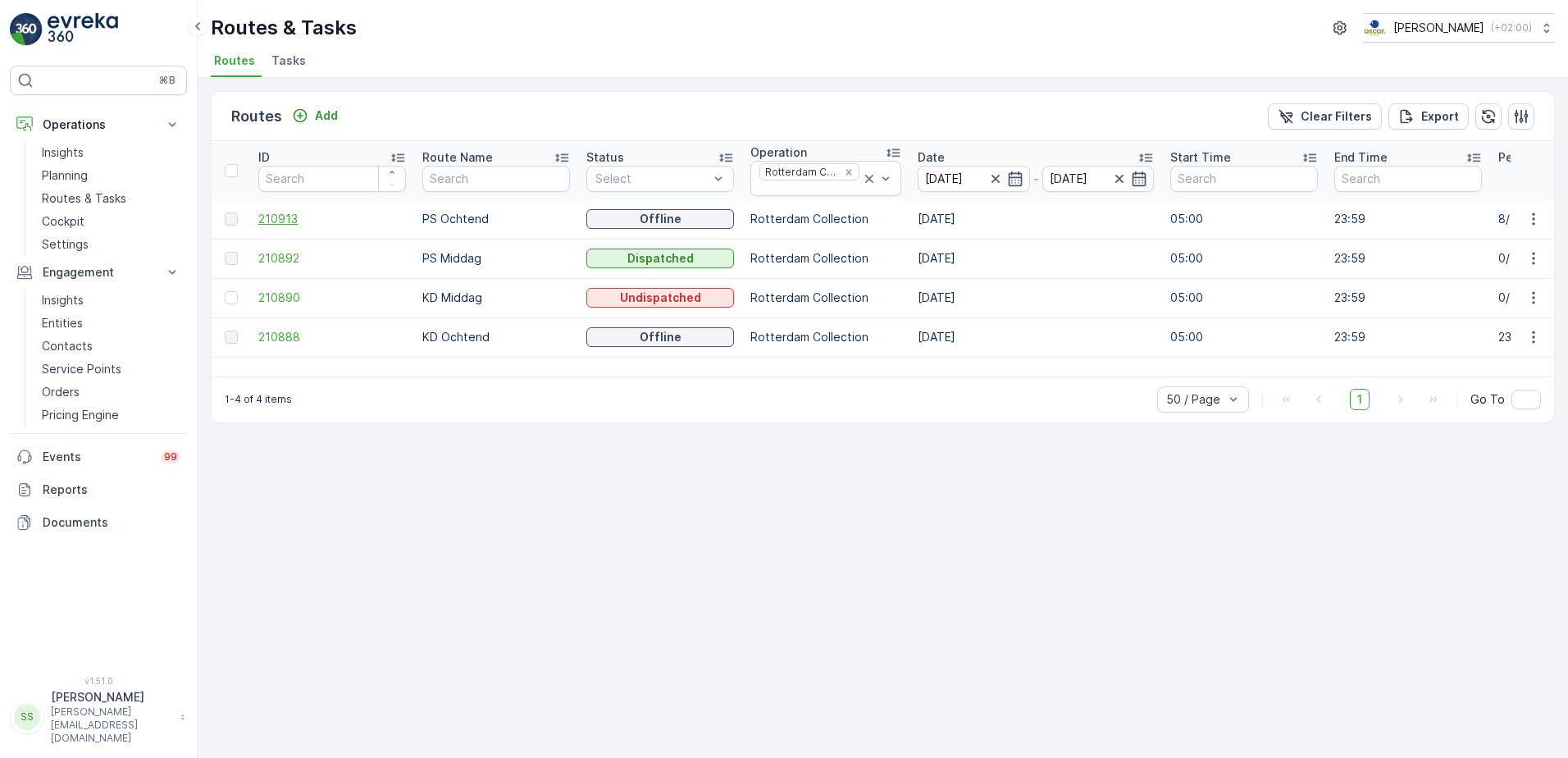
click at [285, 217] on span "210913" at bounding box center [332, 219] width 147 height 17
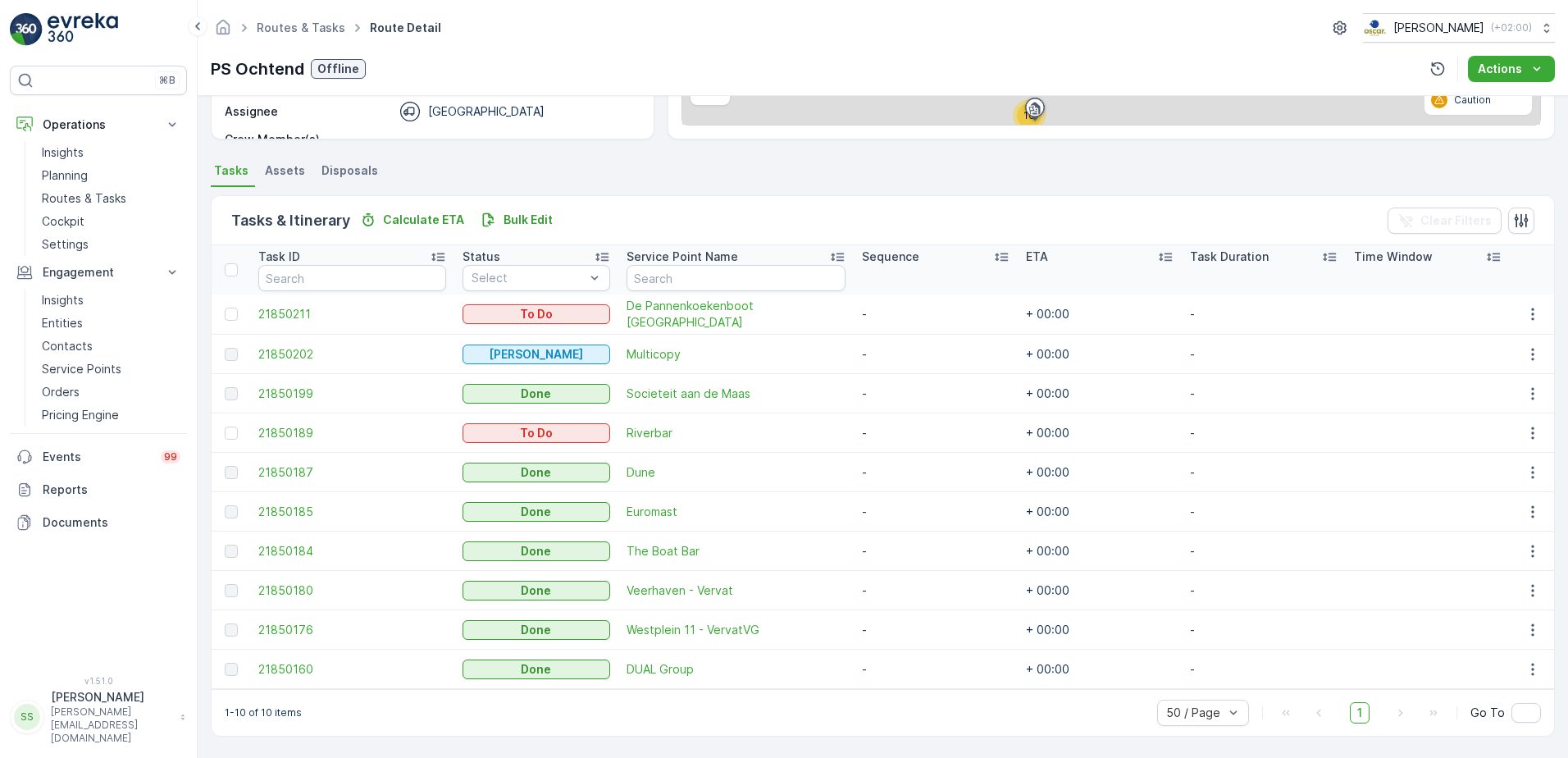
scroll to position [298, 0]
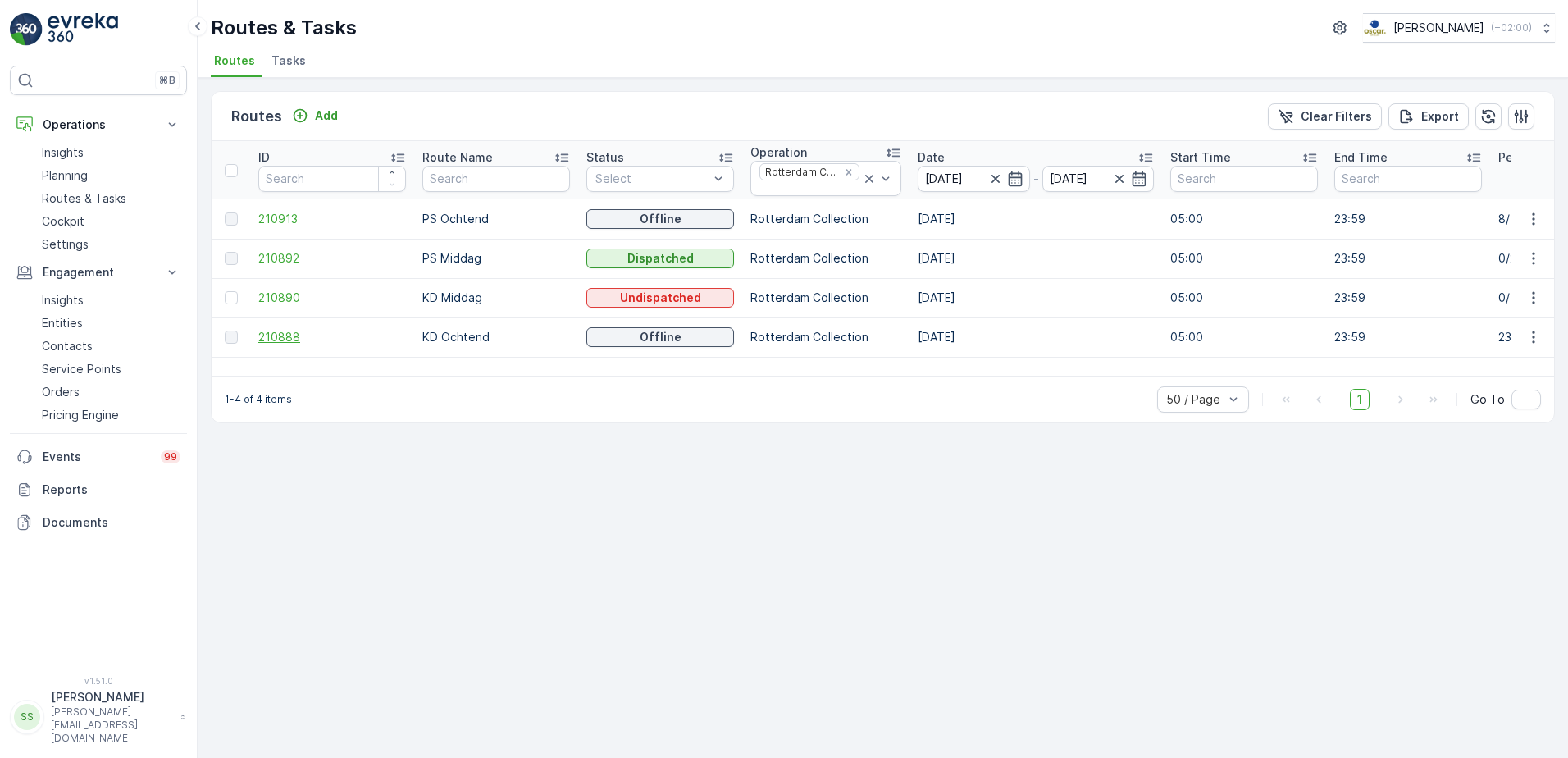
click at [279, 332] on span "210888" at bounding box center [332, 337] width 147 height 17
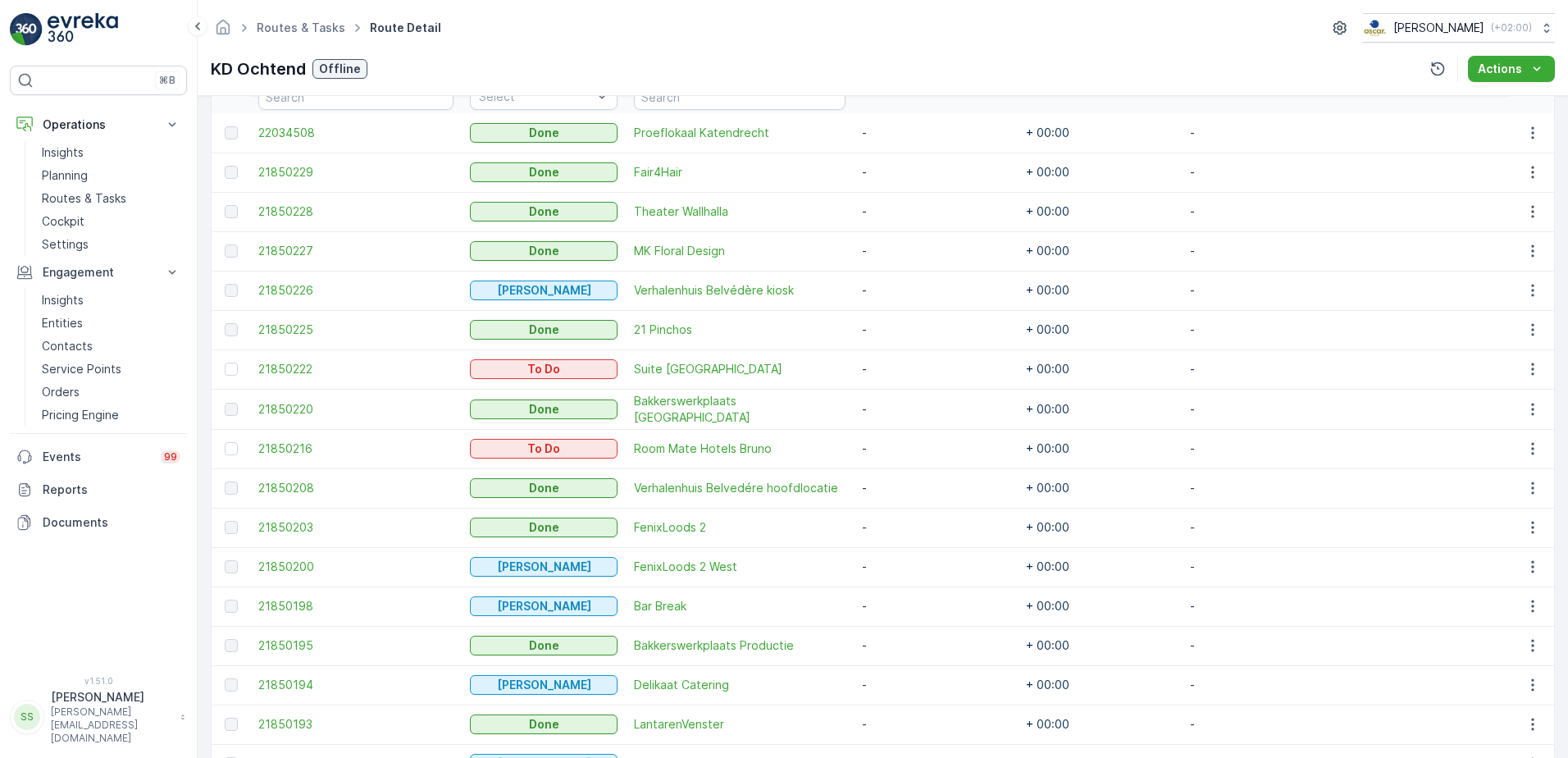
scroll to position [478, 0]
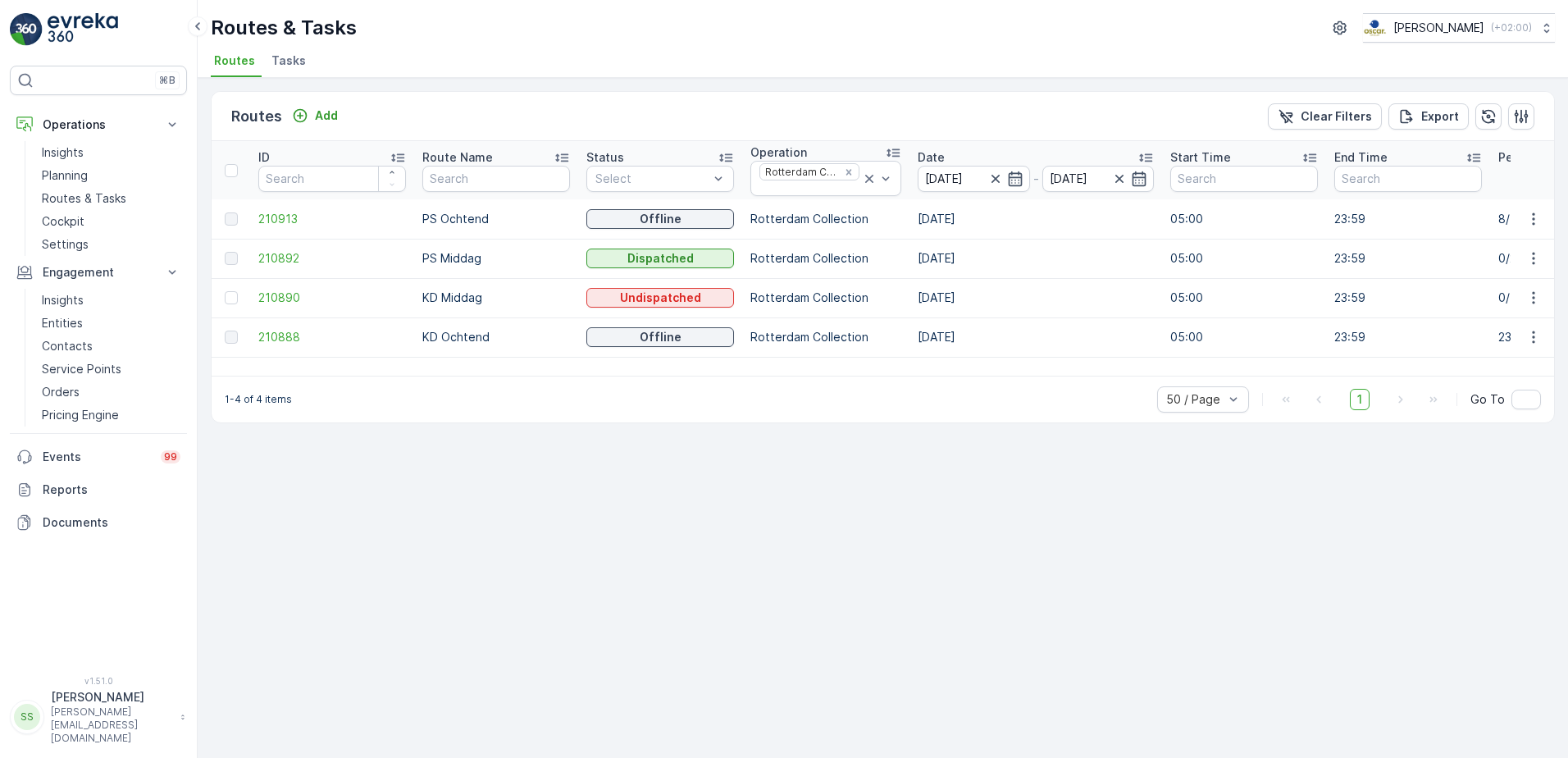
click at [635, 49] on ul "Routes Tasks" at bounding box center [876, 63] width 1331 height 28
click at [843, 174] on icon "Remove Rotterdam Collection" at bounding box center [849, 173] width 12 height 12
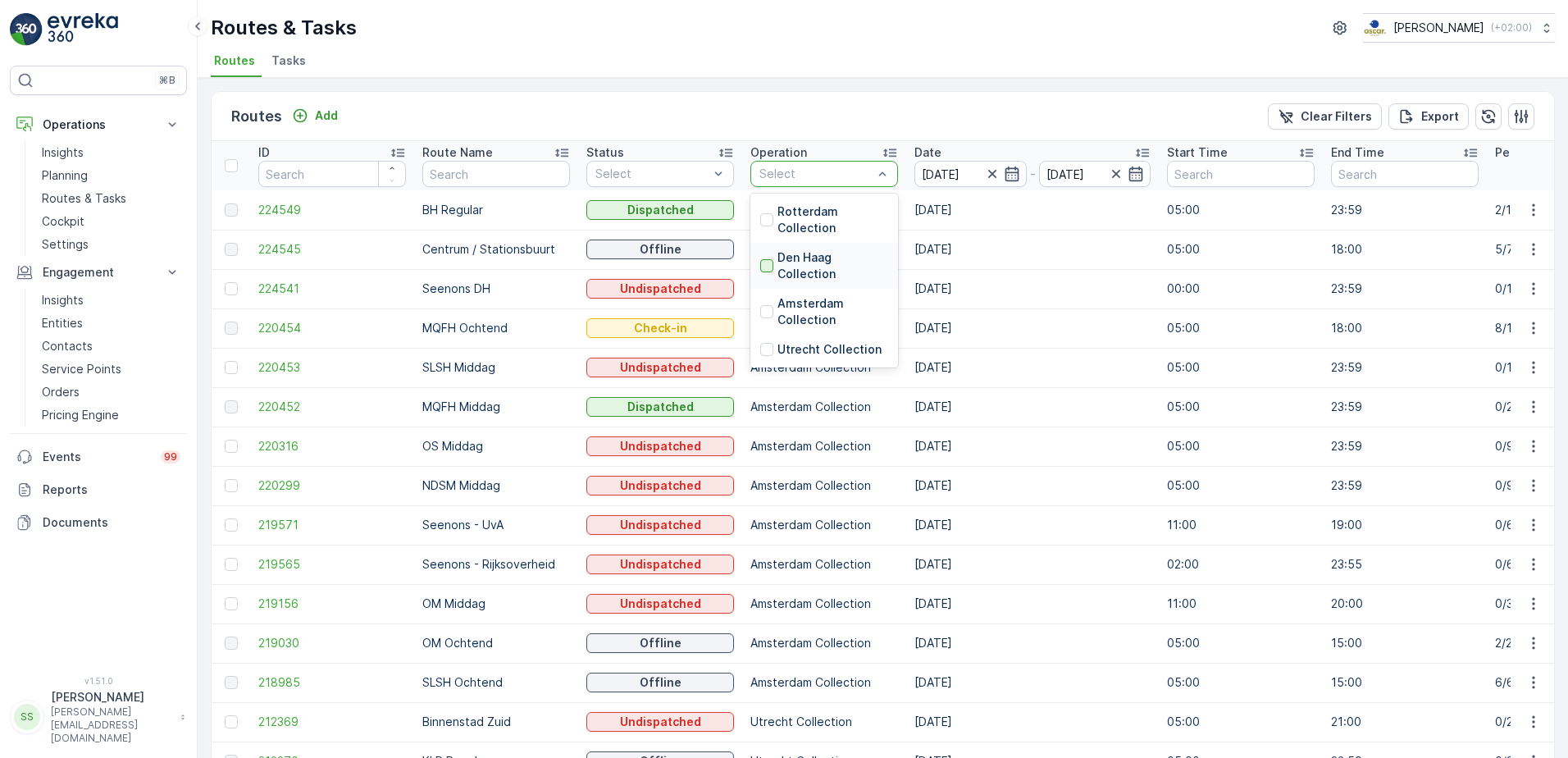
click at [767, 266] on div at bounding box center [767, 266] width 13 height 13
click at [748, 127] on div "Routes Add Clear Filters Export" at bounding box center [882, 117] width 1343 height 49
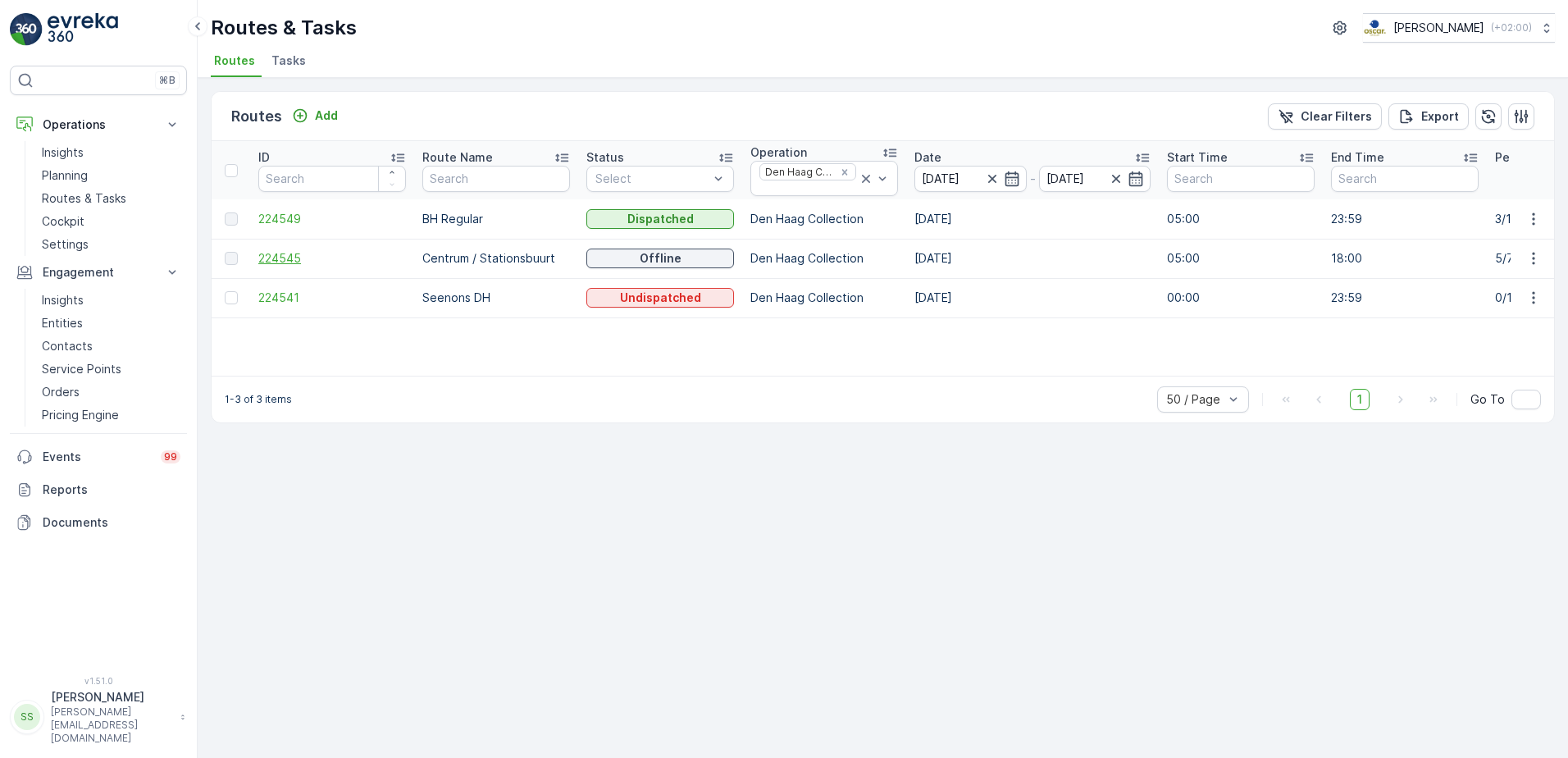
click at [292, 253] on span "224545" at bounding box center [332, 258] width 147 height 17
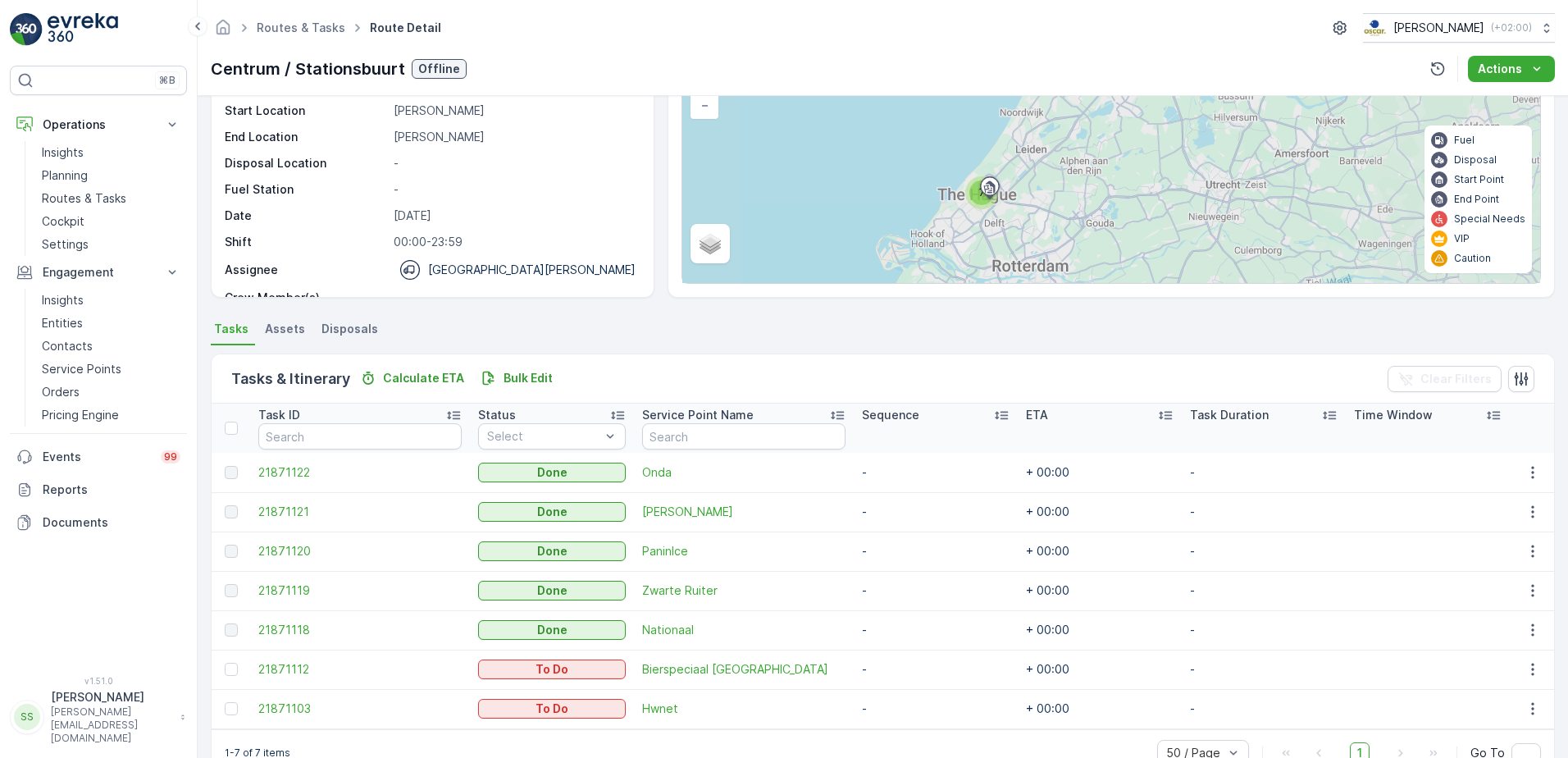
scroll to position [179, 0]
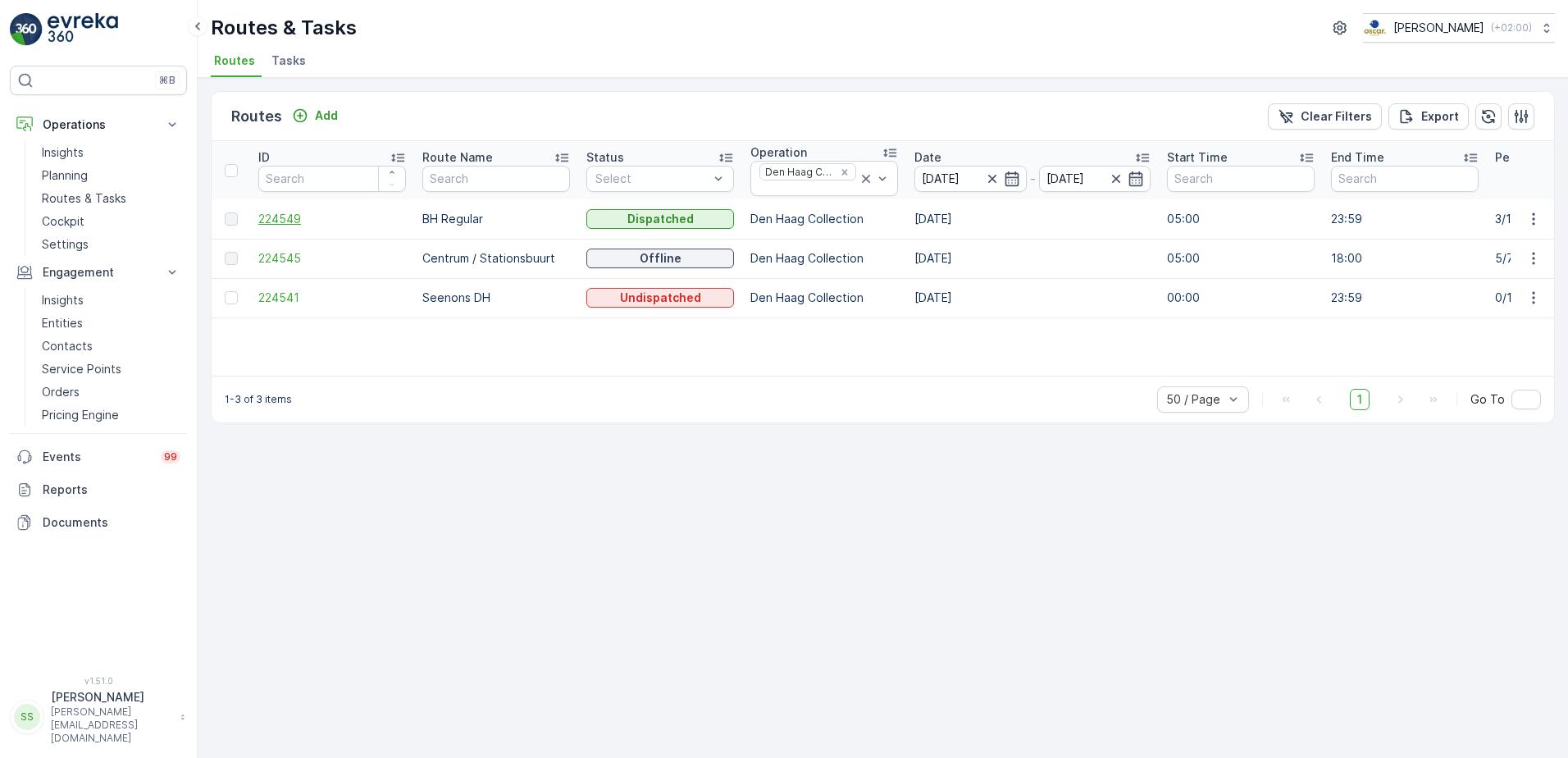
click at [303, 213] on span "224549" at bounding box center [332, 219] width 147 height 17
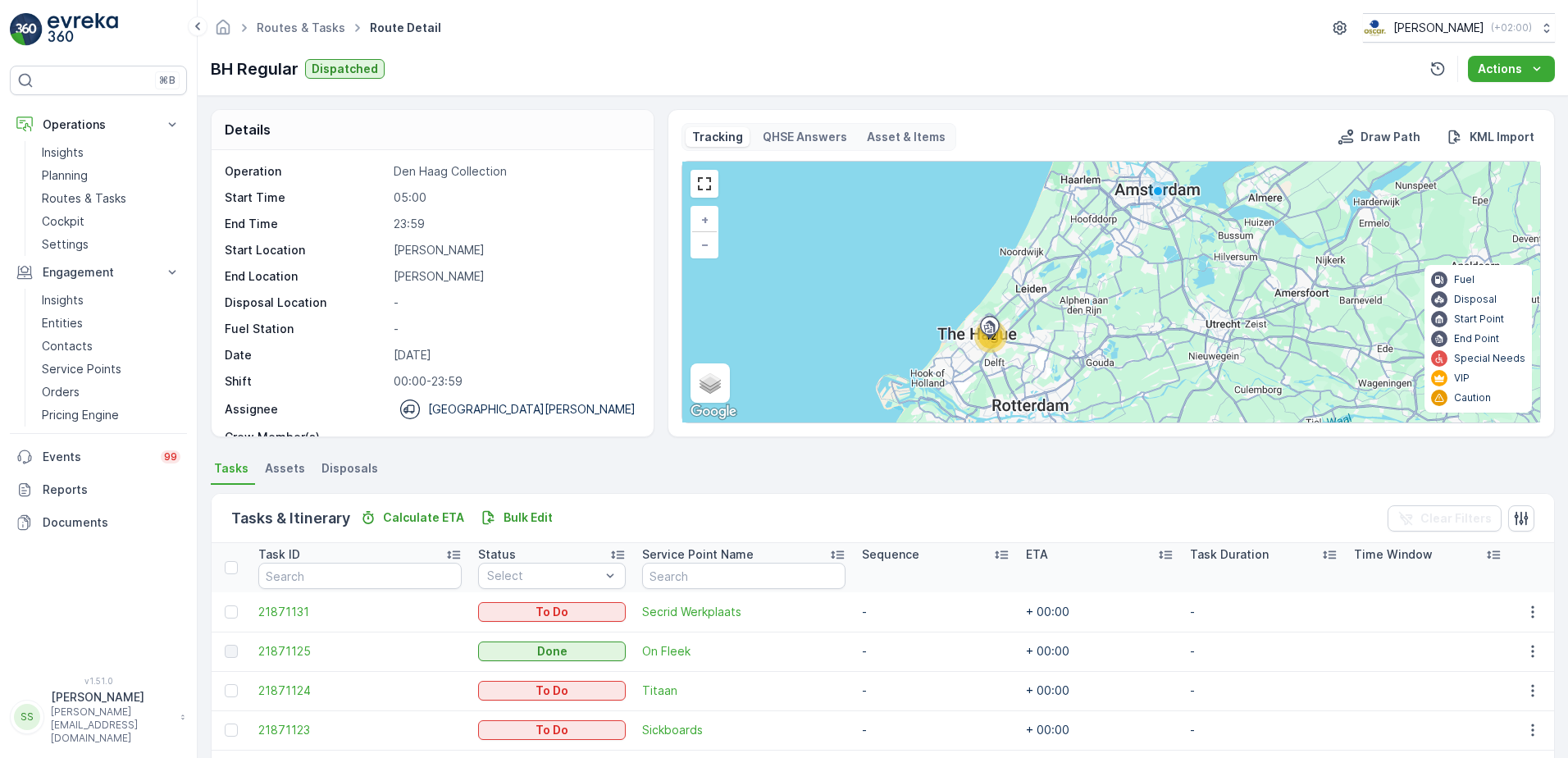
click at [656, 184] on div "Details Operation Den [PERSON_NAME] Collection Start Time 05:00 End Time 23:59 …" at bounding box center [882, 273] width 1344 height 328
click at [660, 39] on div "Routes & Tasks Route Detail [PERSON_NAME] ( +02:00 )" at bounding box center [882, 28] width 1344 height 29
click at [496, 40] on div "Routes & Tasks Route Detail [PERSON_NAME] ( +02:00 )" at bounding box center [882, 28] width 1344 height 29
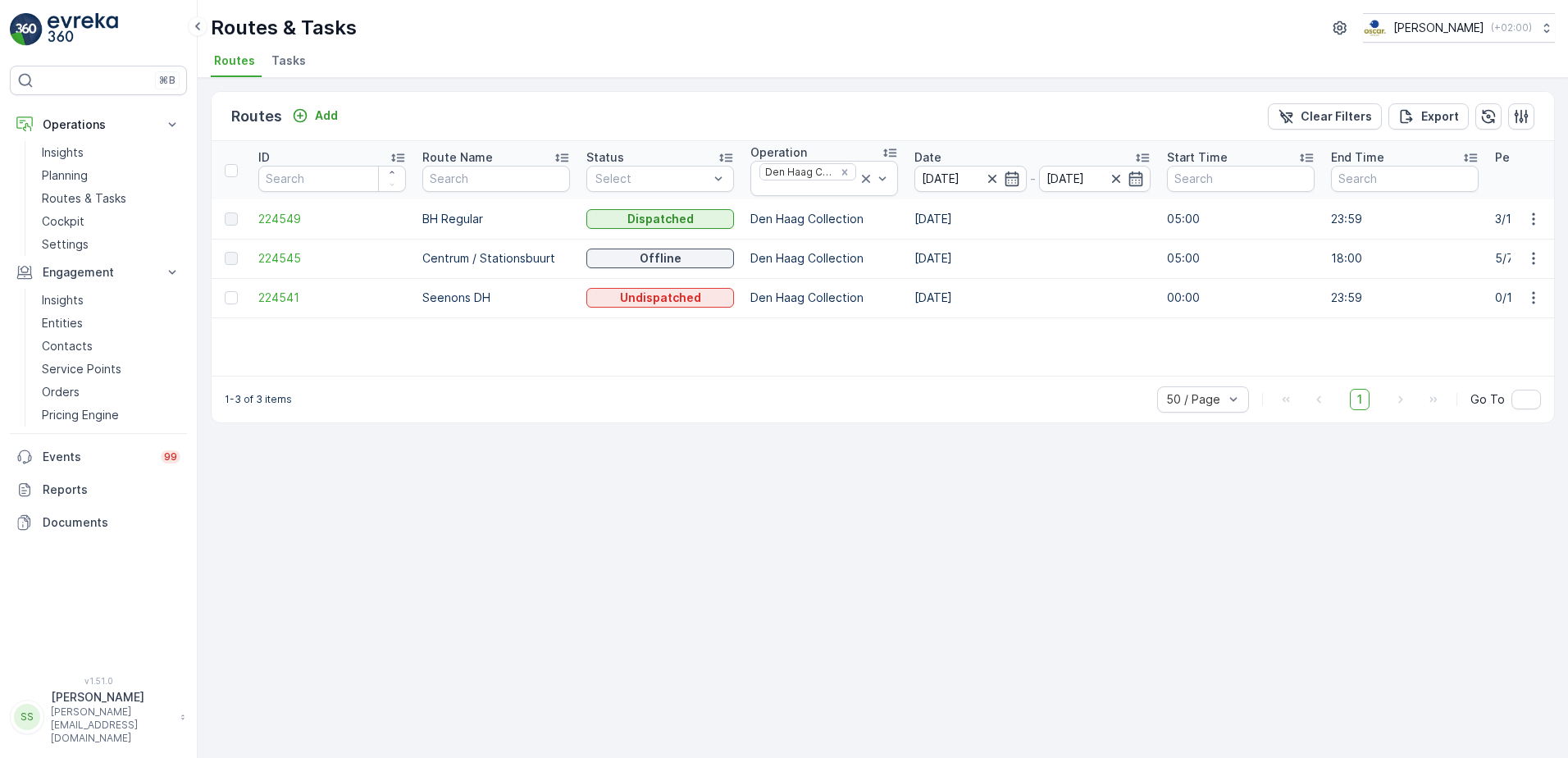
click at [825, 136] on div "Routes Add Clear Filters Export" at bounding box center [882, 117] width 1343 height 49
click at [850, 170] on icon "Remove Den Haag Collection" at bounding box center [845, 173] width 12 height 12
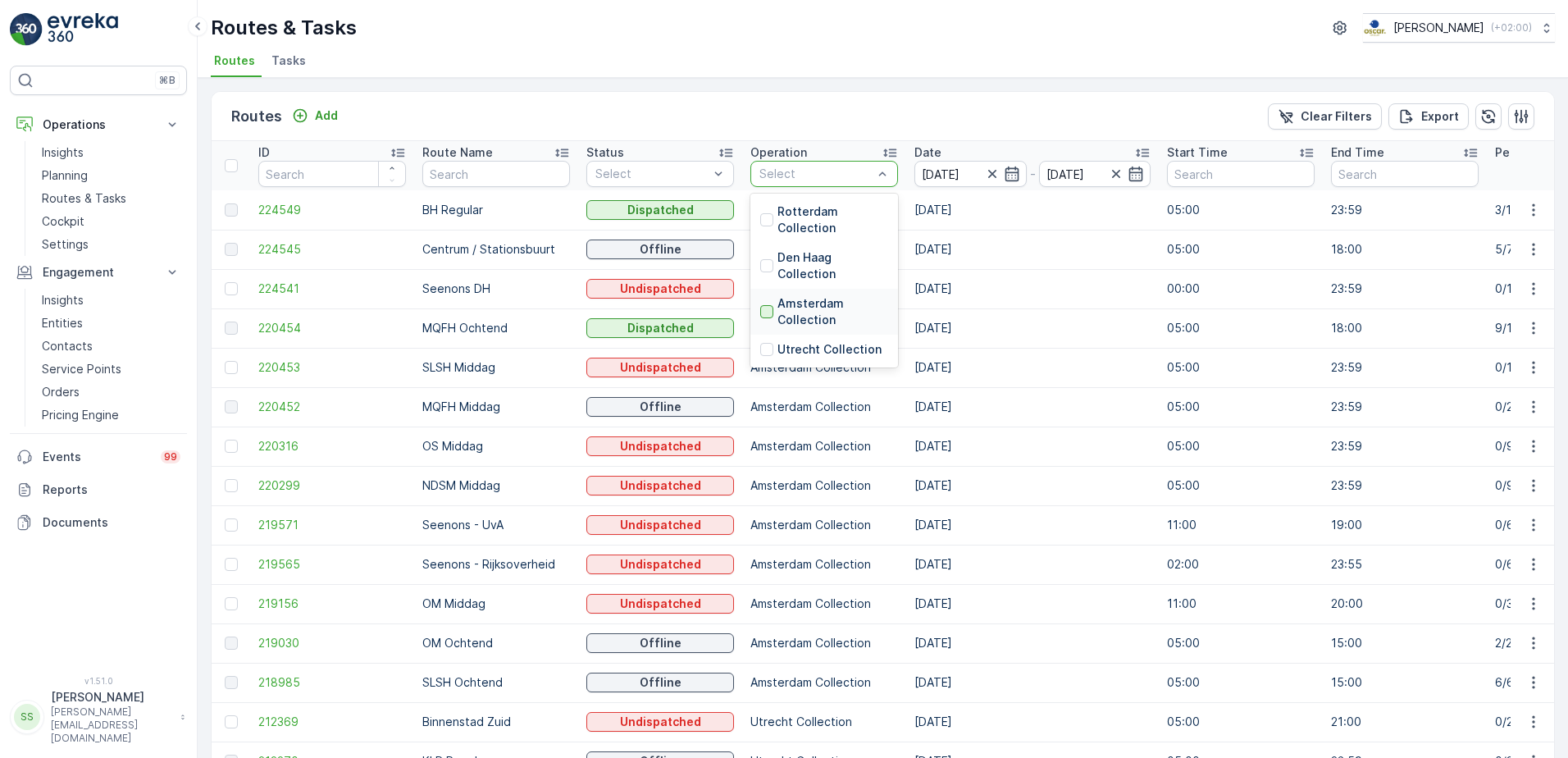
click at [766, 312] on div at bounding box center [767, 312] width 13 height 13
click at [806, 106] on div "Routes Add Clear Filters Export" at bounding box center [882, 117] width 1343 height 49
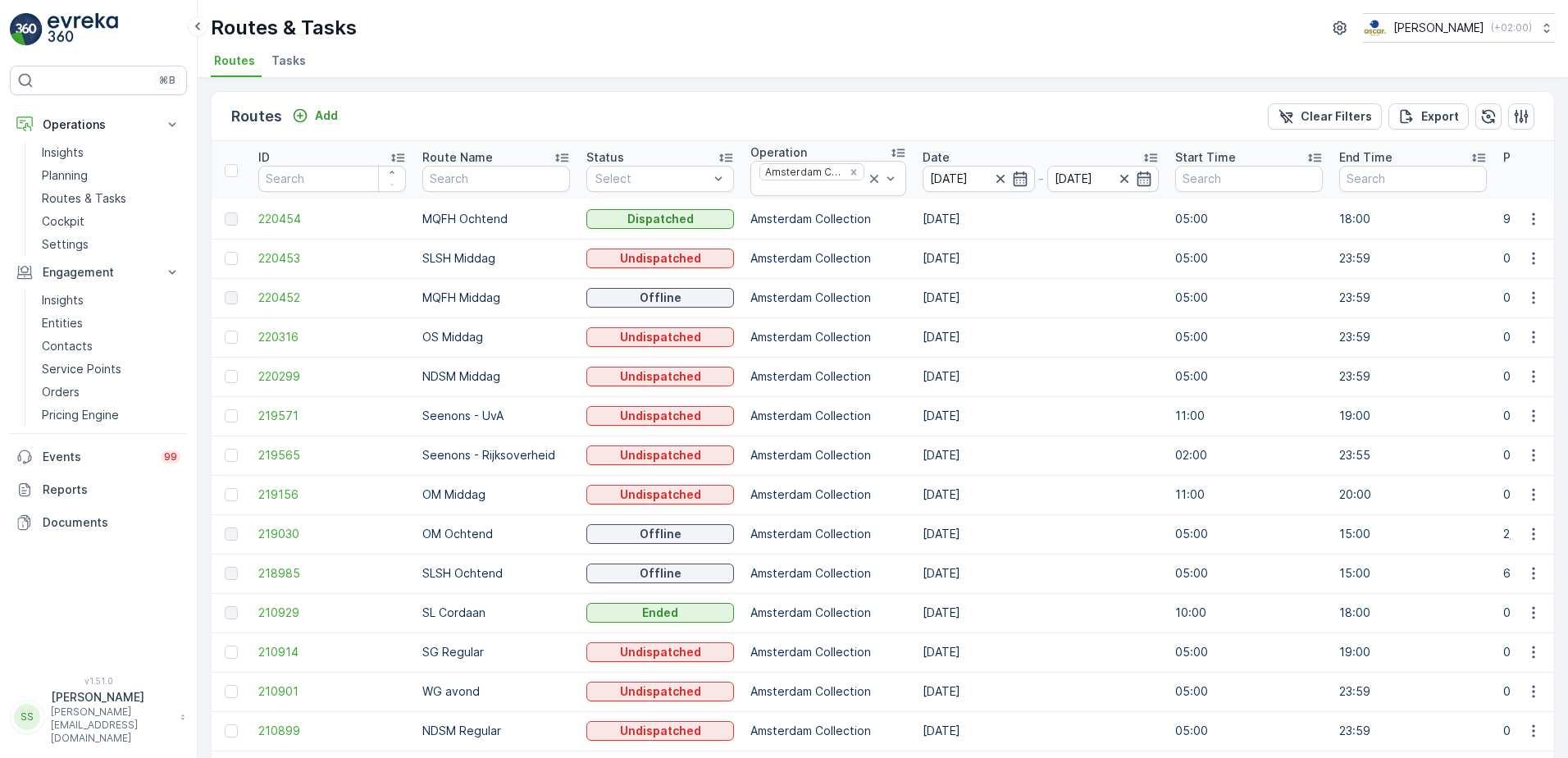
scroll to position [259, 0]
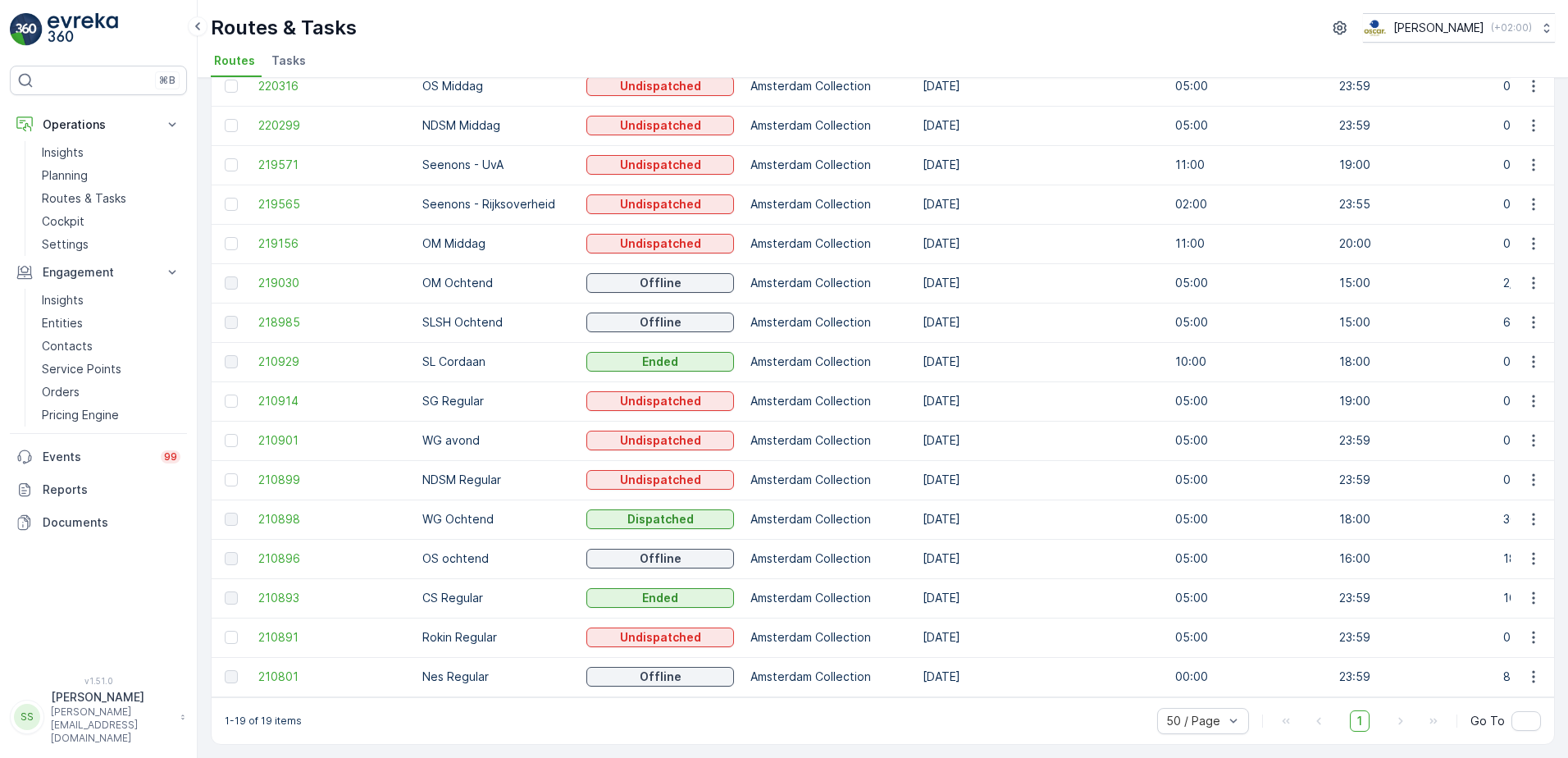
click at [199, 663] on div "Routes Add Clear Filters Export ID Route Name Status Select Operation Amsterdam…" at bounding box center [882, 418] width 1370 height 680
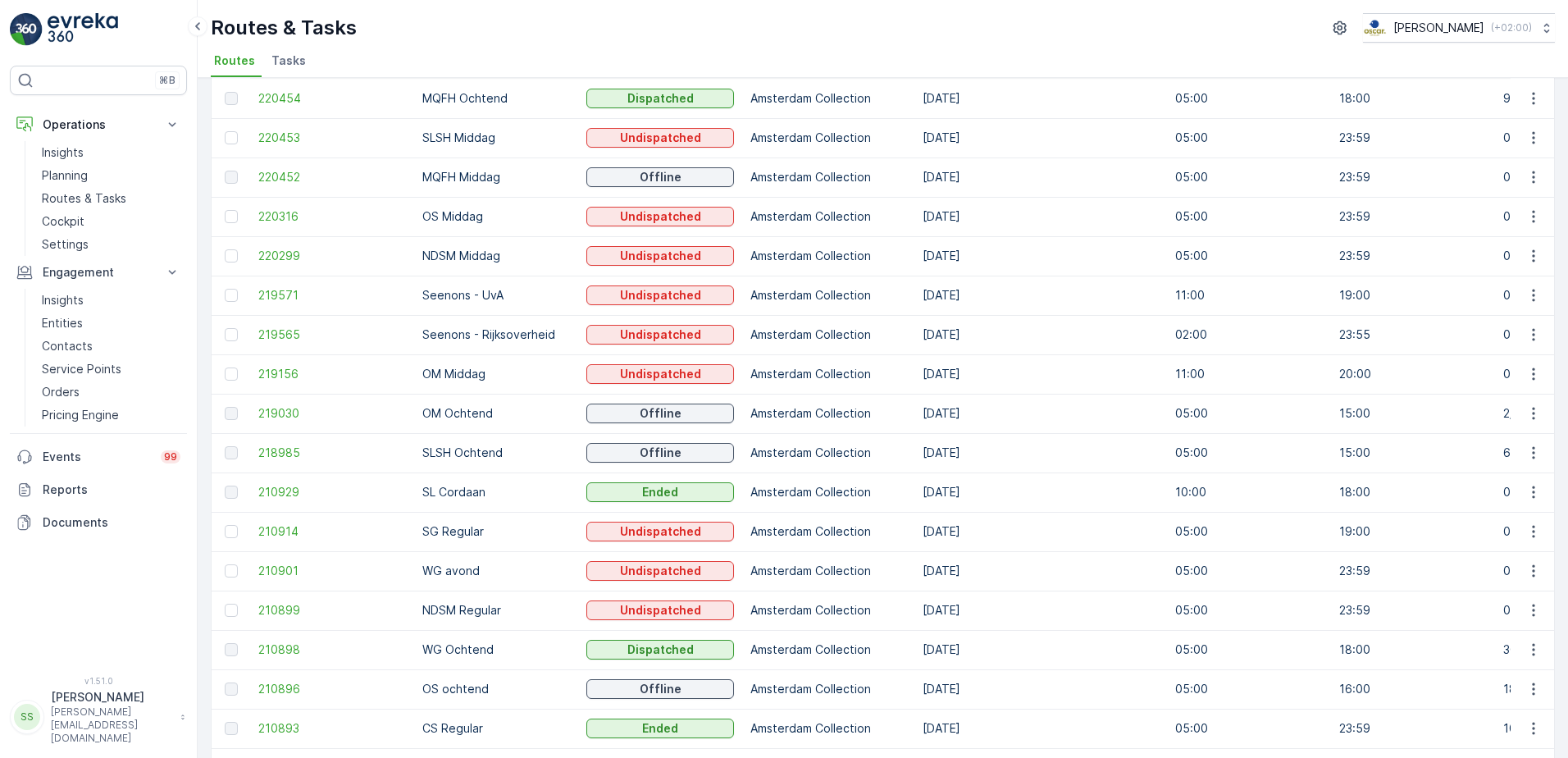
scroll to position [0, 0]
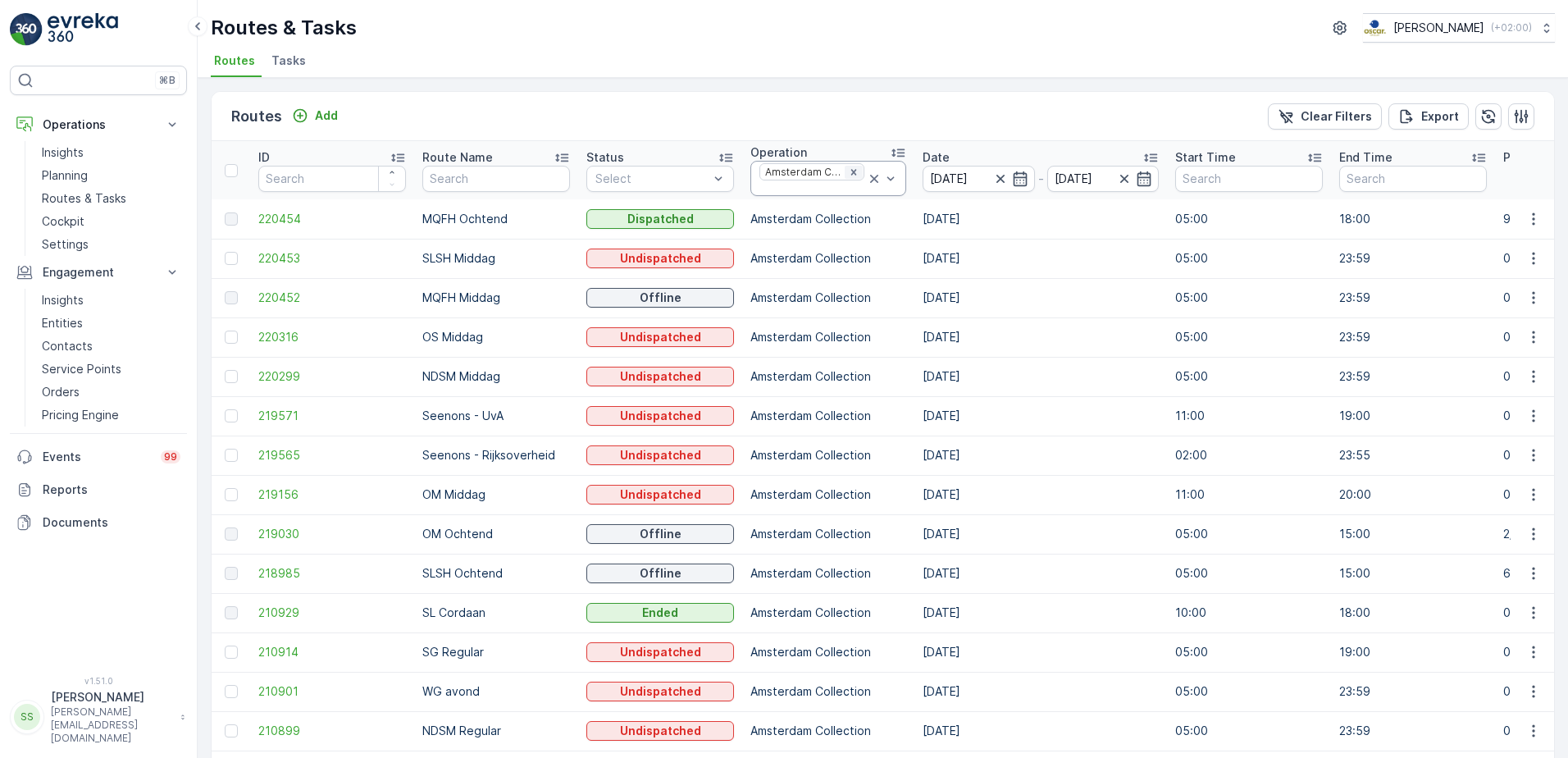
click at [848, 170] on icon "Remove Amsterdam Collection" at bounding box center [854, 173] width 12 height 12
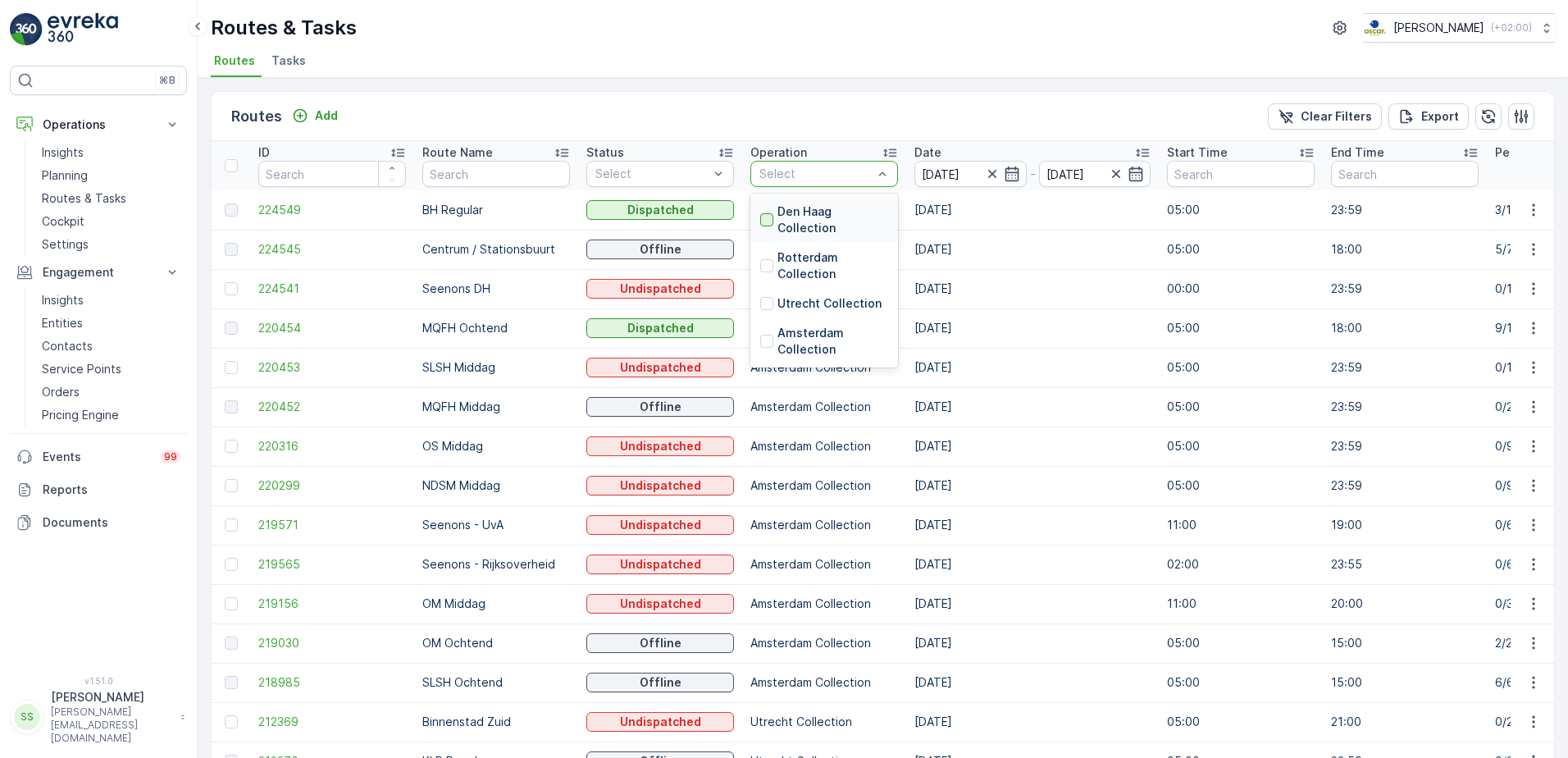
click at [766, 215] on div at bounding box center [767, 220] width 13 height 13
click at [800, 112] on div "Routes Add Clear Filters Export" at bounding box center [882, 117] width 1343 height 49
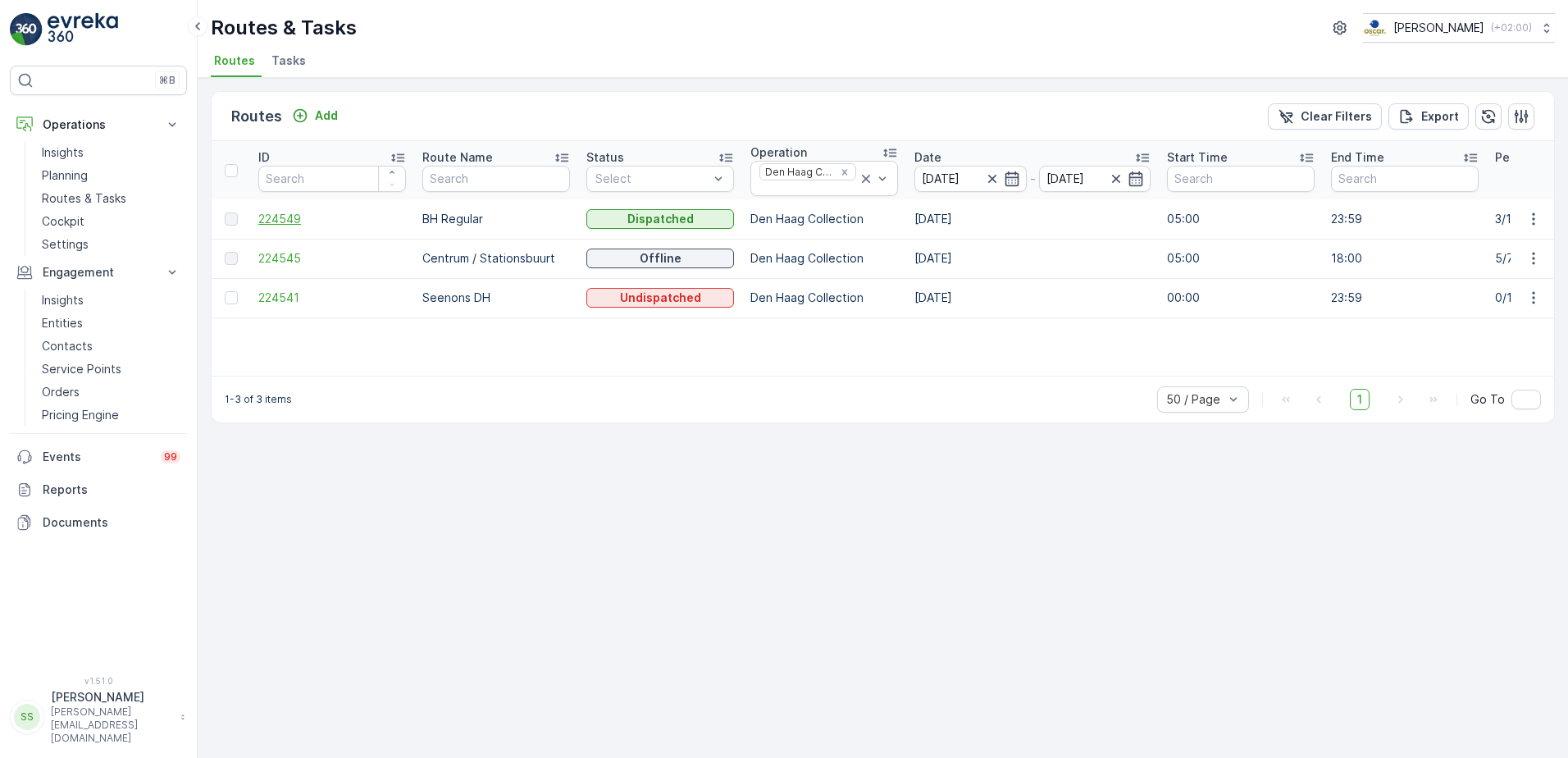
click at [293, 215] on span "224549" at bounding box center [332, 219] width 147 height 17
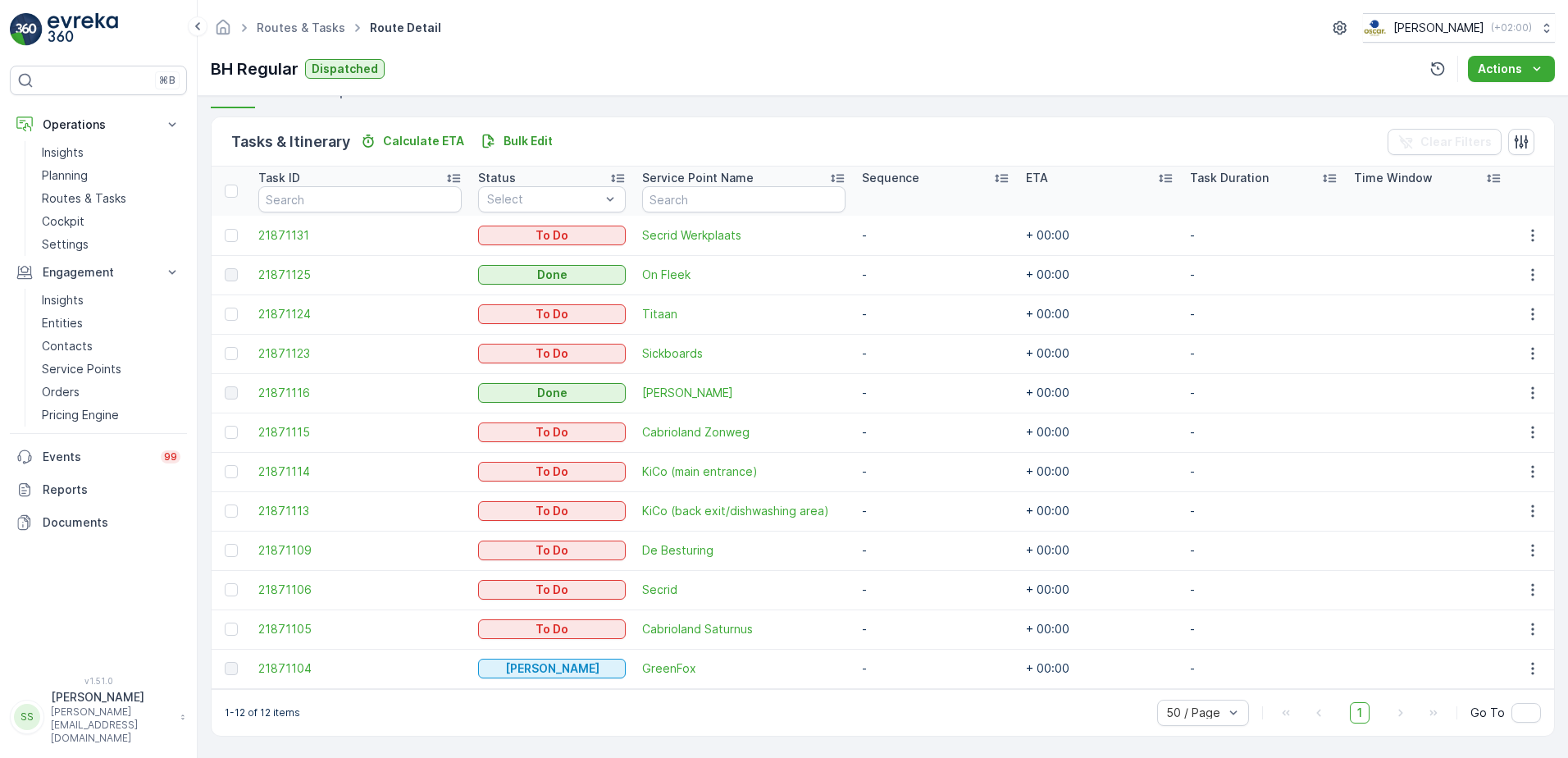
scroll to position [376, 0]
drag, startPoint x: 1053, startPoint y: 626, endPoint x: 840, endPoint y: 628, distance: 213.0
click at [840, 628] on tr "21871105 To Do Cabrioland Saturnus - + 00:00 -" at bounding box center [882, 629] width 1343 height 39
click at [1111, 624] on td "+ 00:00" at bounding box center [1100, 629] width 164 height 39
drag, startPoint x: 1194, startPoint y: 628, endPoint x: 835, endPoint y: 627, distance: 359.0
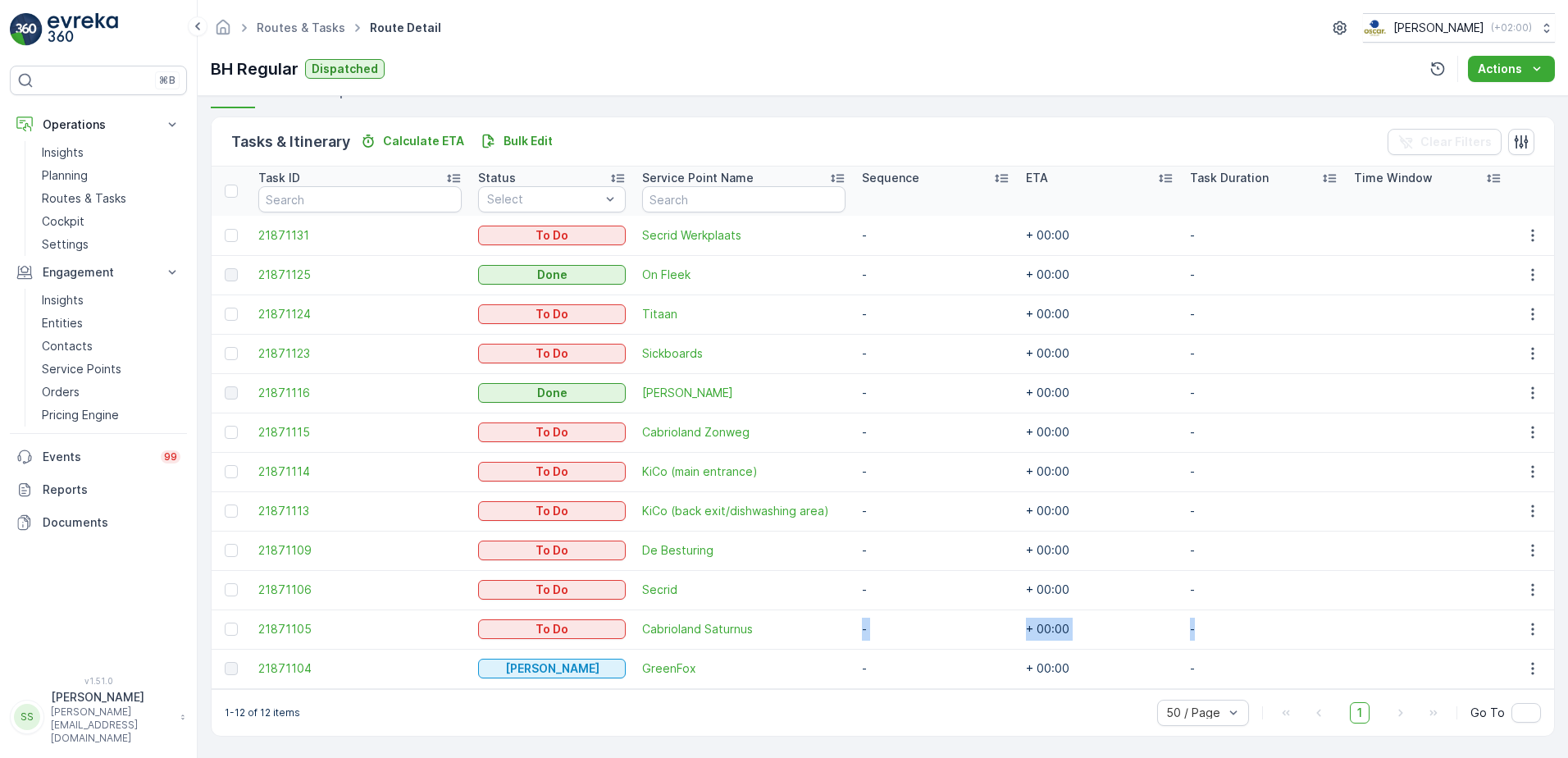
click at [835, 627] on tr "21871105 To Do Cabrioland Saturnus - + 00:00 -" at bounding box center [882, 629] width 1343 height 39
drag, startPoint x: 835, startPoint y: 627, endPoint x: 953, endPoint y: 626, distance: 118.0
click at [953, 626] on td "-" at bounding box center [936, 629] width 164 height 39
drag, startPoint x: 1197, startPoint y: 626, endPoint x: 831, endPoint y: 627, distance: 366.0
click at [831, 627] on tr "21871105 To Do Cabrioland Saturnus - + 00:00 -" at bounding box center [882, 629] width 1343 height 39
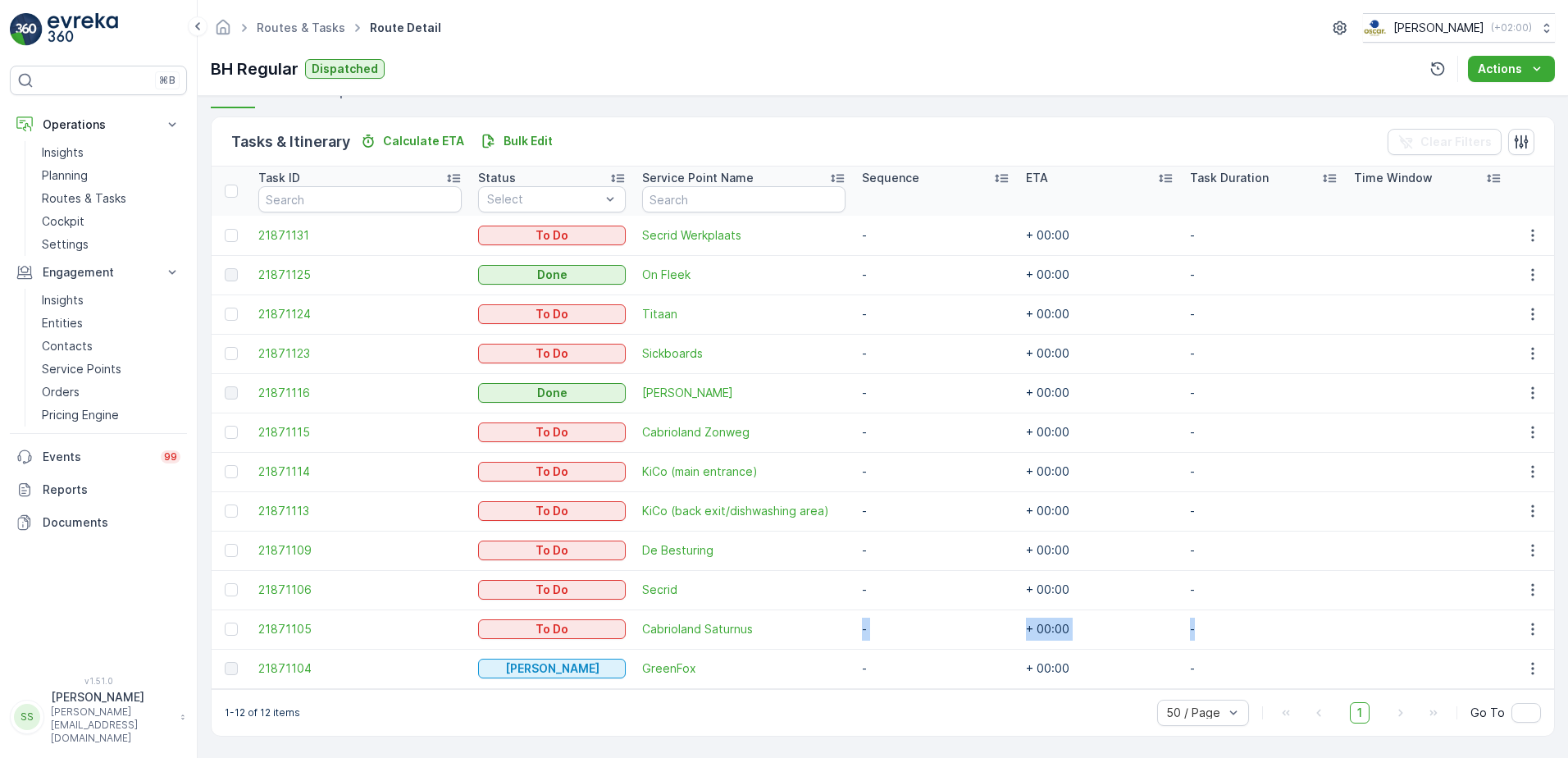
click at [1040, 628] on td "+ 00:00" at bounding box center [1100, 629] width 164 height 39
drag, startPoint x: 1040, startPoint y: 628, endPoint x: 1019, endPoint y: 628, distance: 21.0
click at [1019, 628] on td "+ 00:00" at bounding box center [1100, 629] width 164 height 39
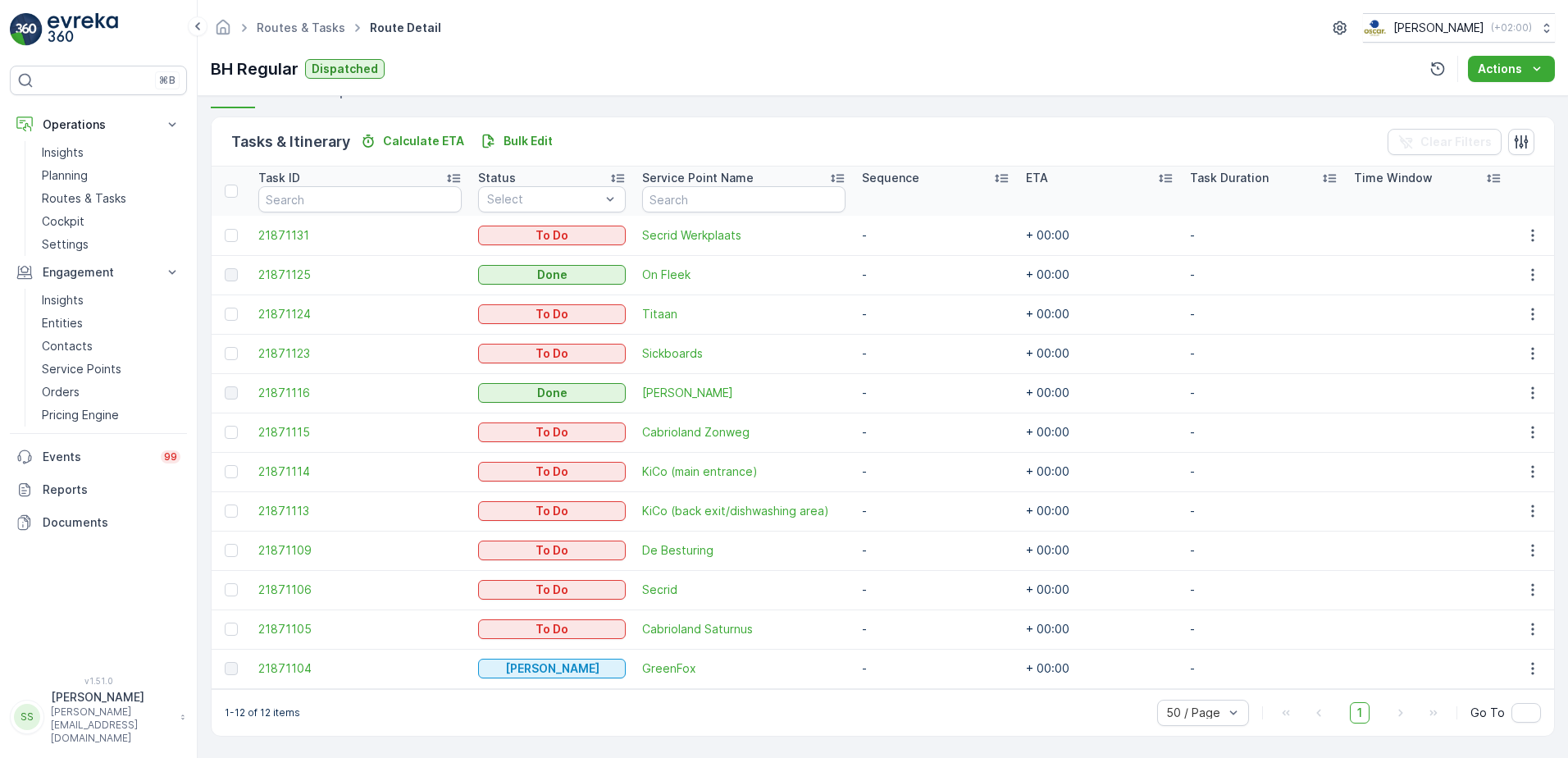
click at [1019, 628] on td "+ 00:00" at bounding box center [1100, 629] width 164 height 39
click at [1028, 627] on td "+ 00:00" at bounding box center [1100, 629] width 164 height 39
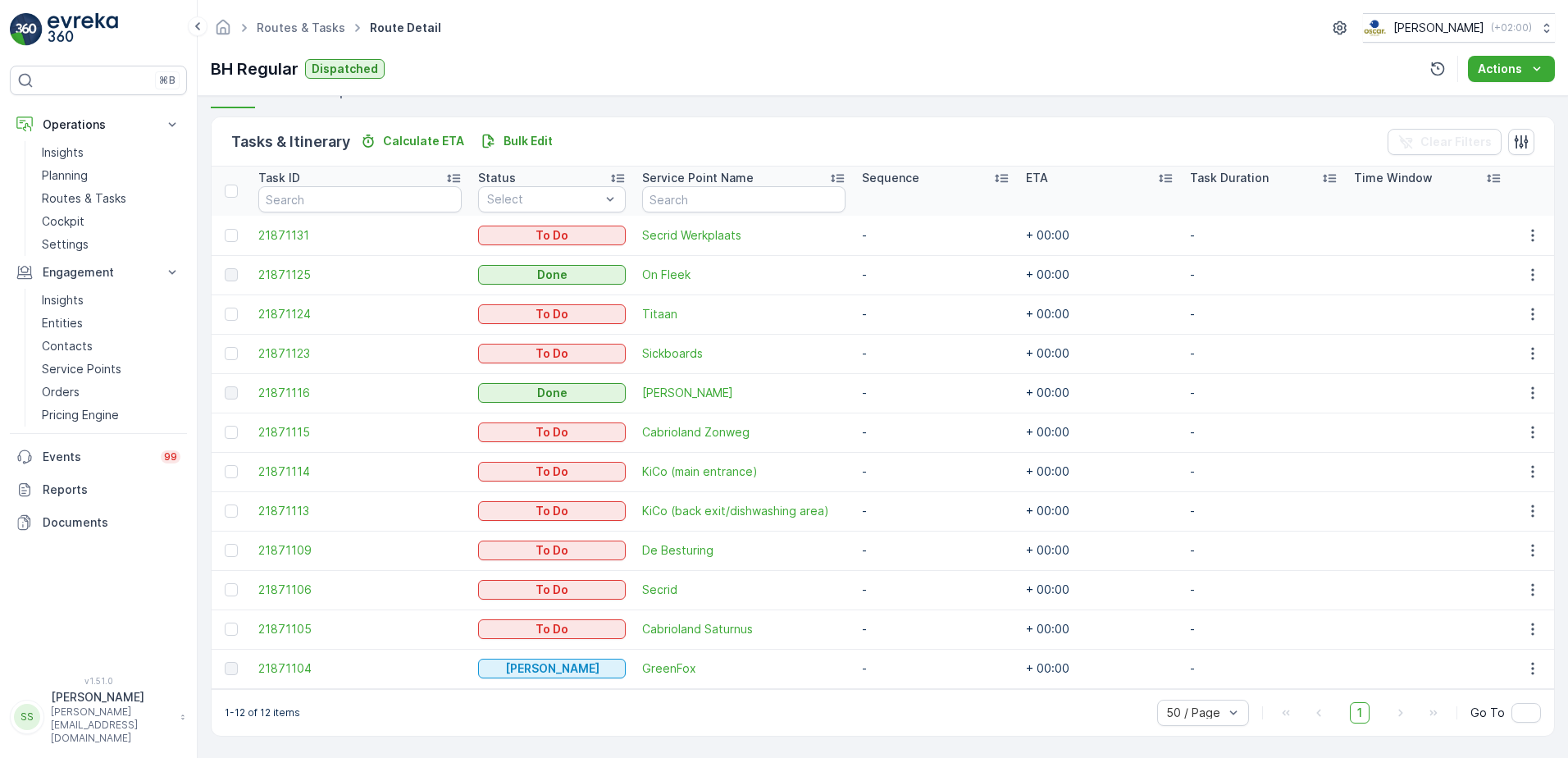
click at [1028, 627] on td "+ 00:00" at bounding box center [1100, 629] width 164 height 39
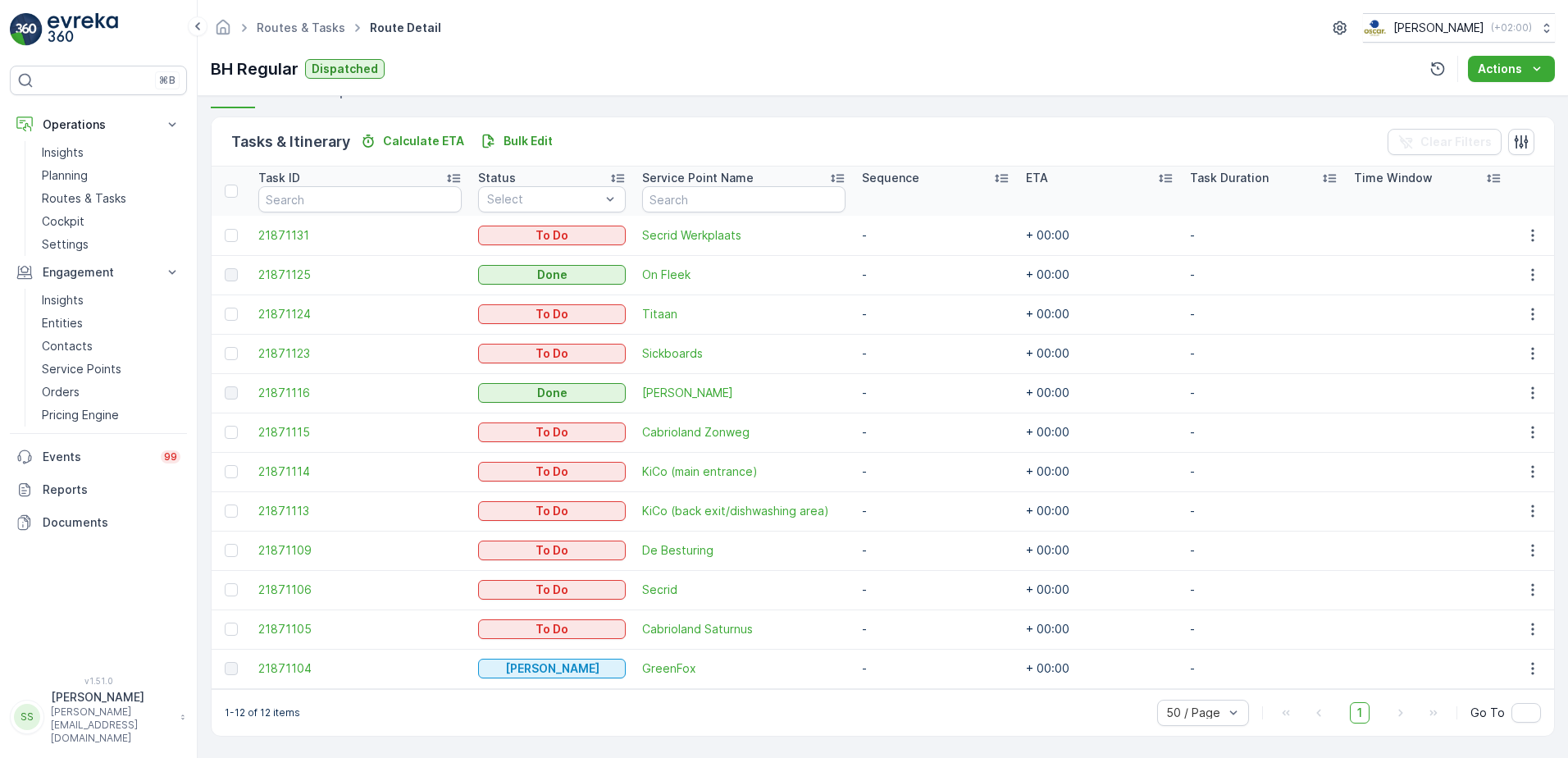
click at [1032, 629] on td "+ 00:00" at bounding box center [1100, 629] width 164 height 39
click at [1032, 630] on td "+ 00:00" at bounding box center [1100, 629] width 164 height 39
drag, startPoint x: 1032, startPoint y: 630, endPoint x: 1025, endPoint y: 643, distance: 14.8
click at [1025, 643] on td "+ 00:00" at bounding box center [1100, 629] width 164 height 39
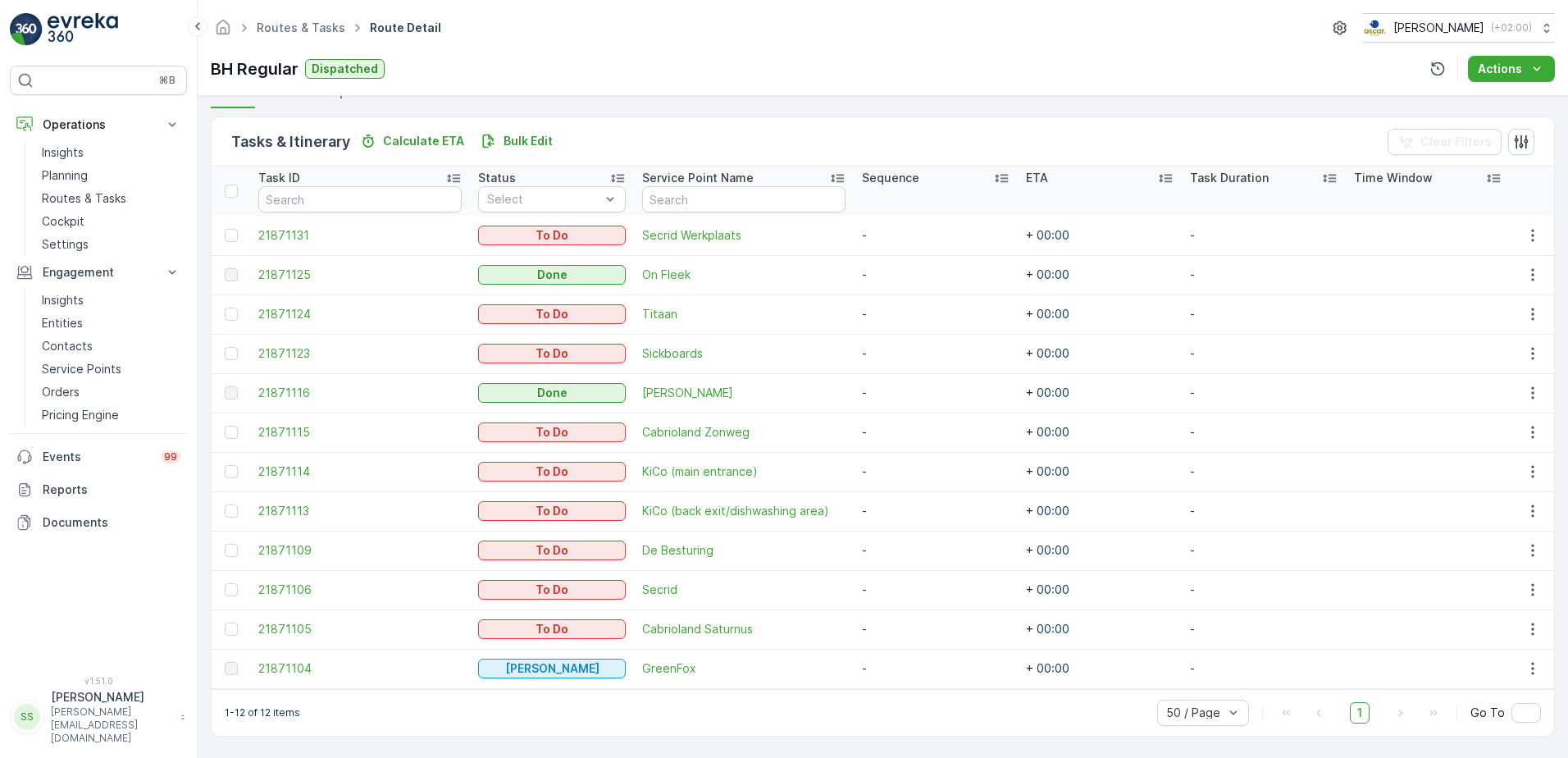
click at [700, 136] on div "Tasks & Itinerary Calculate ETA Bulk Edit Clear Filters" at bounding box center [882, 142] width 1343 height 49
drag, startPoint x: 605, startPoint y: 140, endPoint x: 221, endPoint y: 132, distance: 384.1
click at [221, 132] on div "Tasks & Itinerary Calculate ETA Bulk Edit Clear Filters" at bounding box center [882, 142] width 1343 height 49
click at [783, 131] on div "Tasks & Itinerary Calculate ETA Bulk Edit Clear Filters" at bounding box center [882, 142] width 1343 height 49
